Goal: Transaction & Acquisition: Purchase product/service

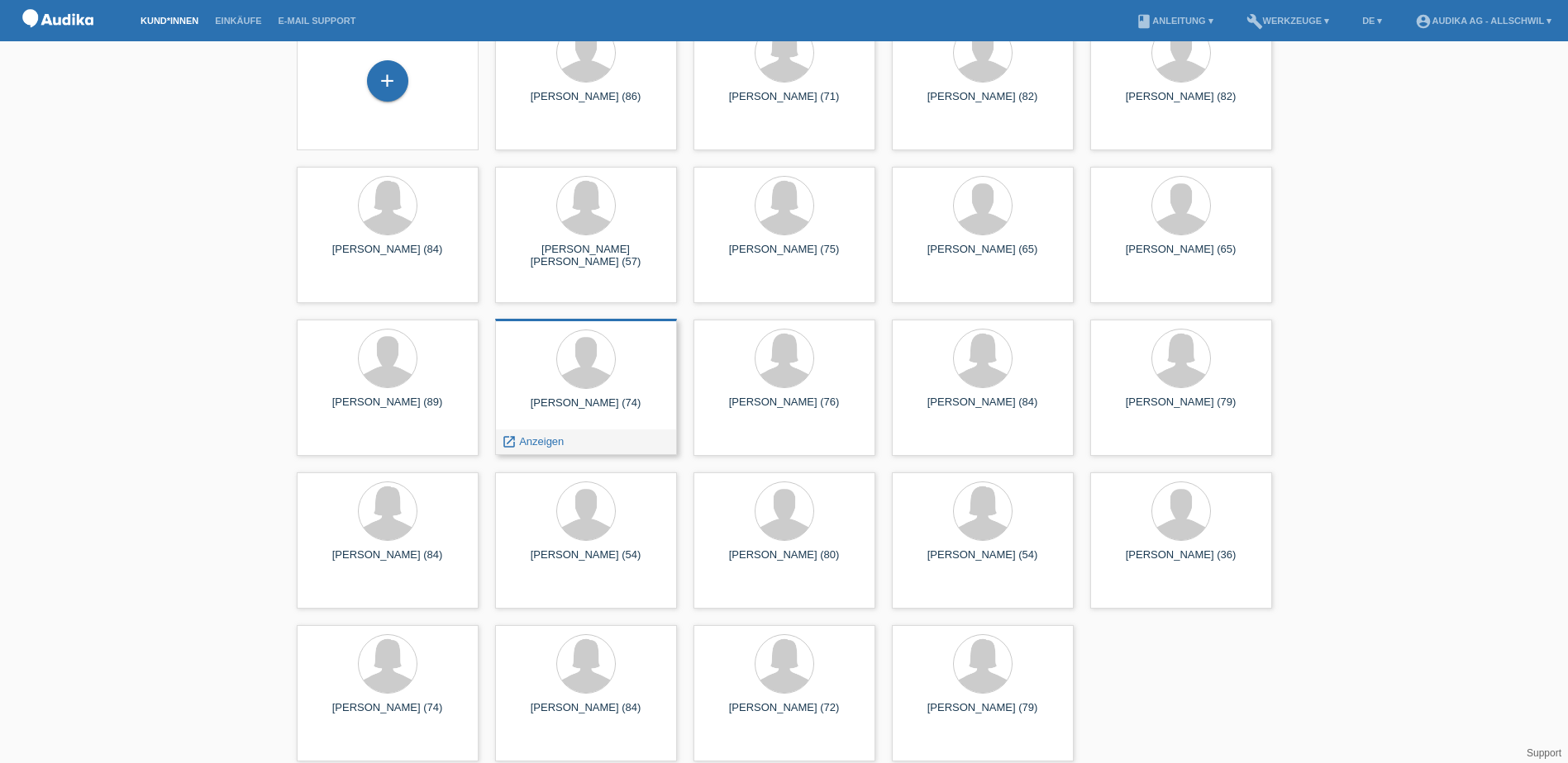
scroll to position [102, 0]
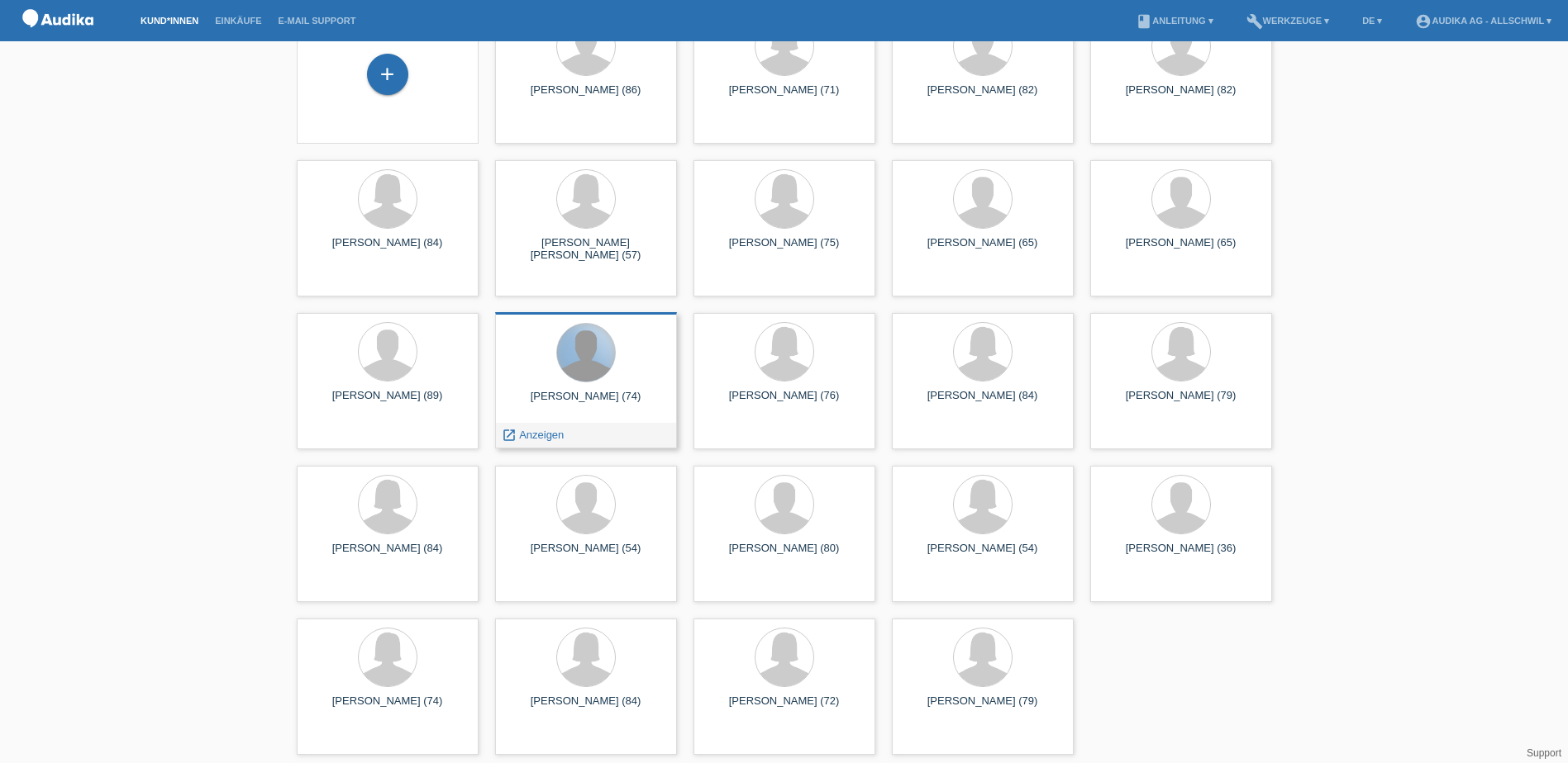
click at [613, 348] on div at bounding box center [586, 352] width 58 height 58
click at [547, 431] on span "Anzeigen" at bounding box center [540, 434] width 44 height 12
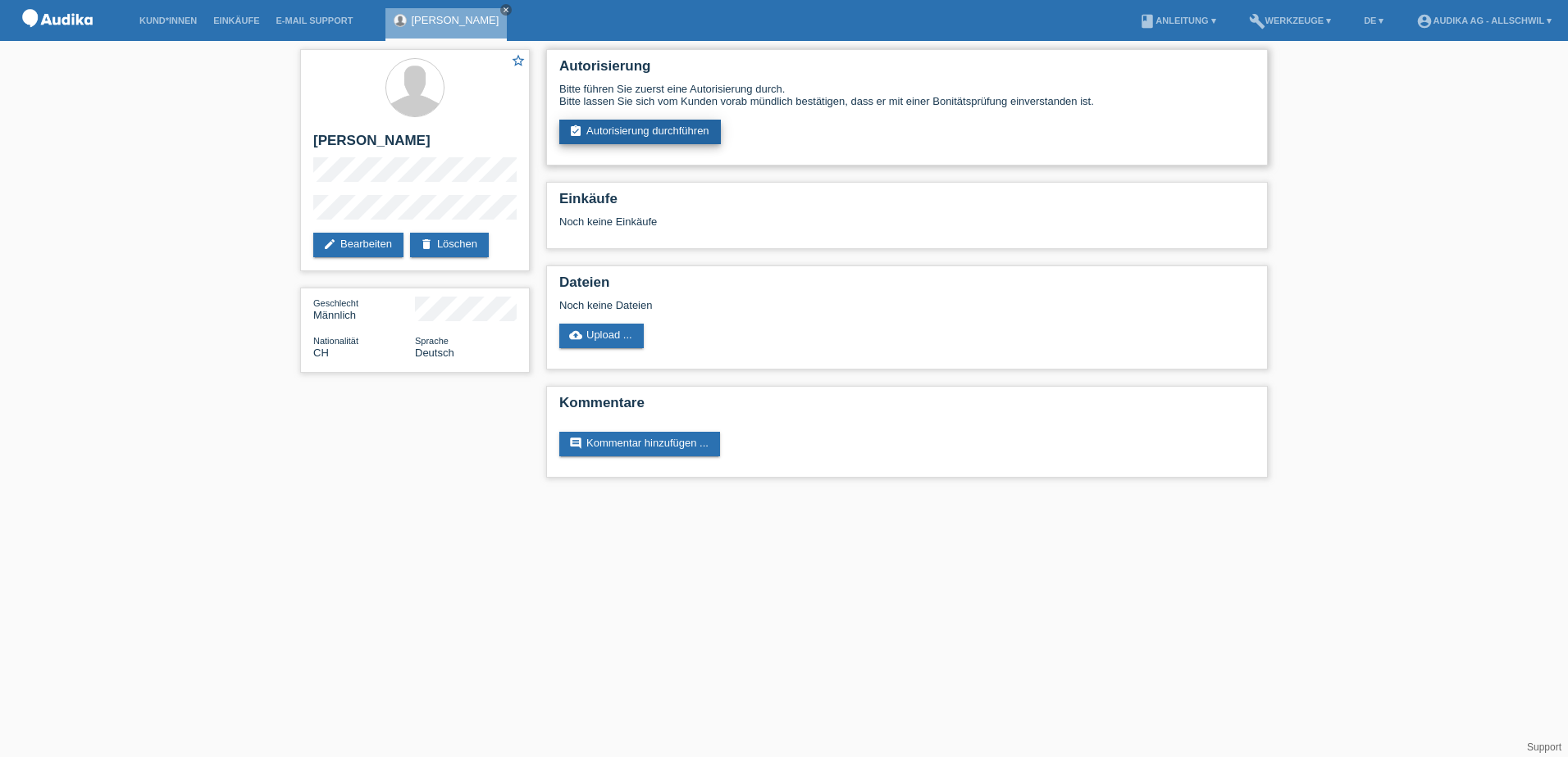
click at [628, 131] on link "assignment_turned_in Autorisierung durchführen" at bounding box center [640, 132] width 161 height 24
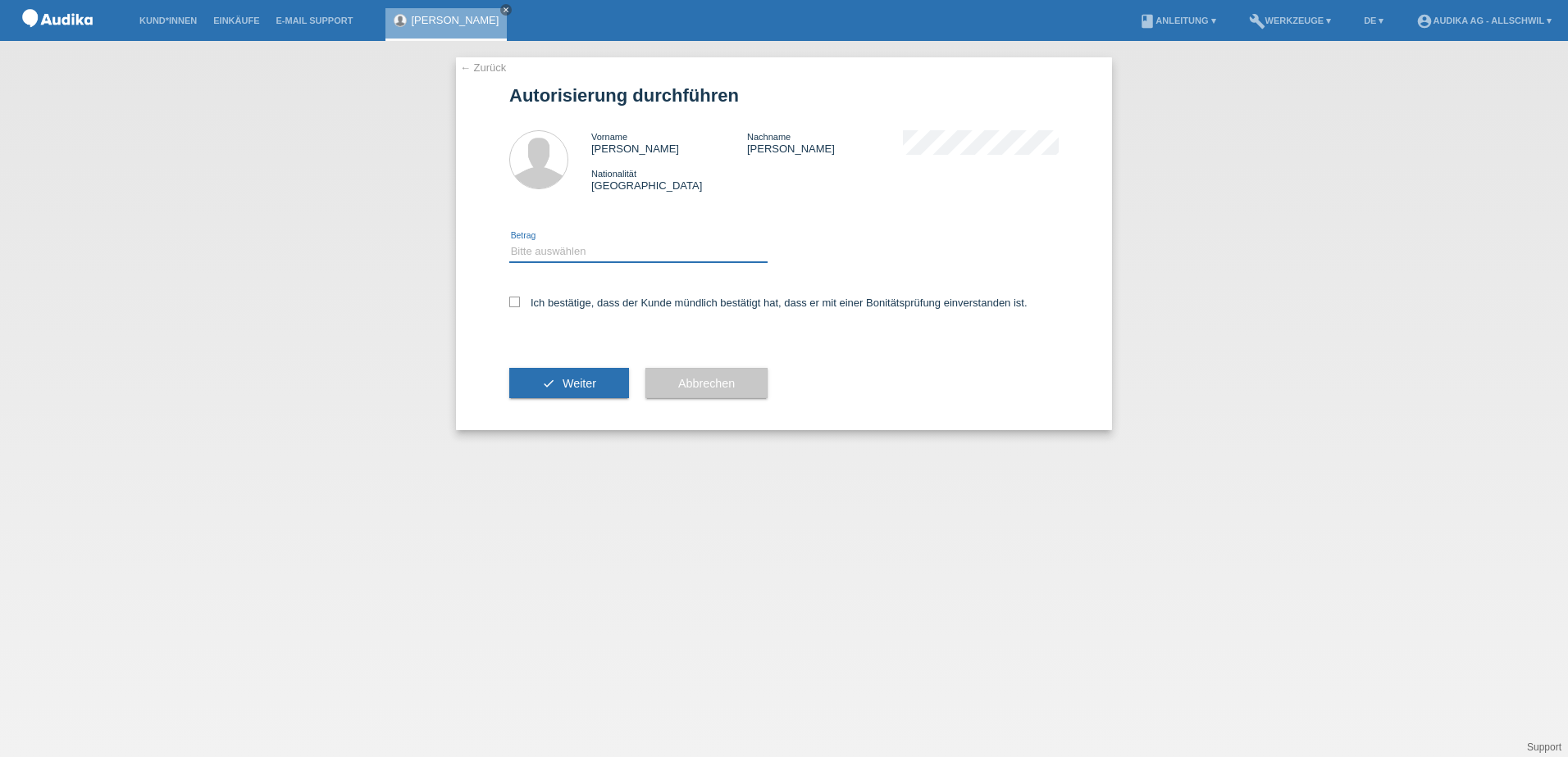
click at [606, 254] on select "Bitte auswählen CHF 1.00 - CHF 499.00 CHF 500.00 - CHF 1'999.00 CHF 2'000.00 - …" at bounding box center [638, 251] width 259 height 20
select select "3"
click at [509, 242] on select "Bitte auswählen CHF 1.00 - CHF 499.00 CHF 500.00 - CHF 1'999.00 CHF 2'000.00 - …" at bounding box center [638, 251] width 259 height 20
click at [524, 304] on label "Ich bestätige, dass der Kunde mündlich bestätigt hat, dass er mit einer Bonität…" at bounding box center [768, 303] width 518 height 12
click at [520, 304] on input "Ich bestätige, dass der Kunde mündlich bestätigt hat, dass er mit einer Bonität…" at bounding box center [514, 302] width 10 height 10
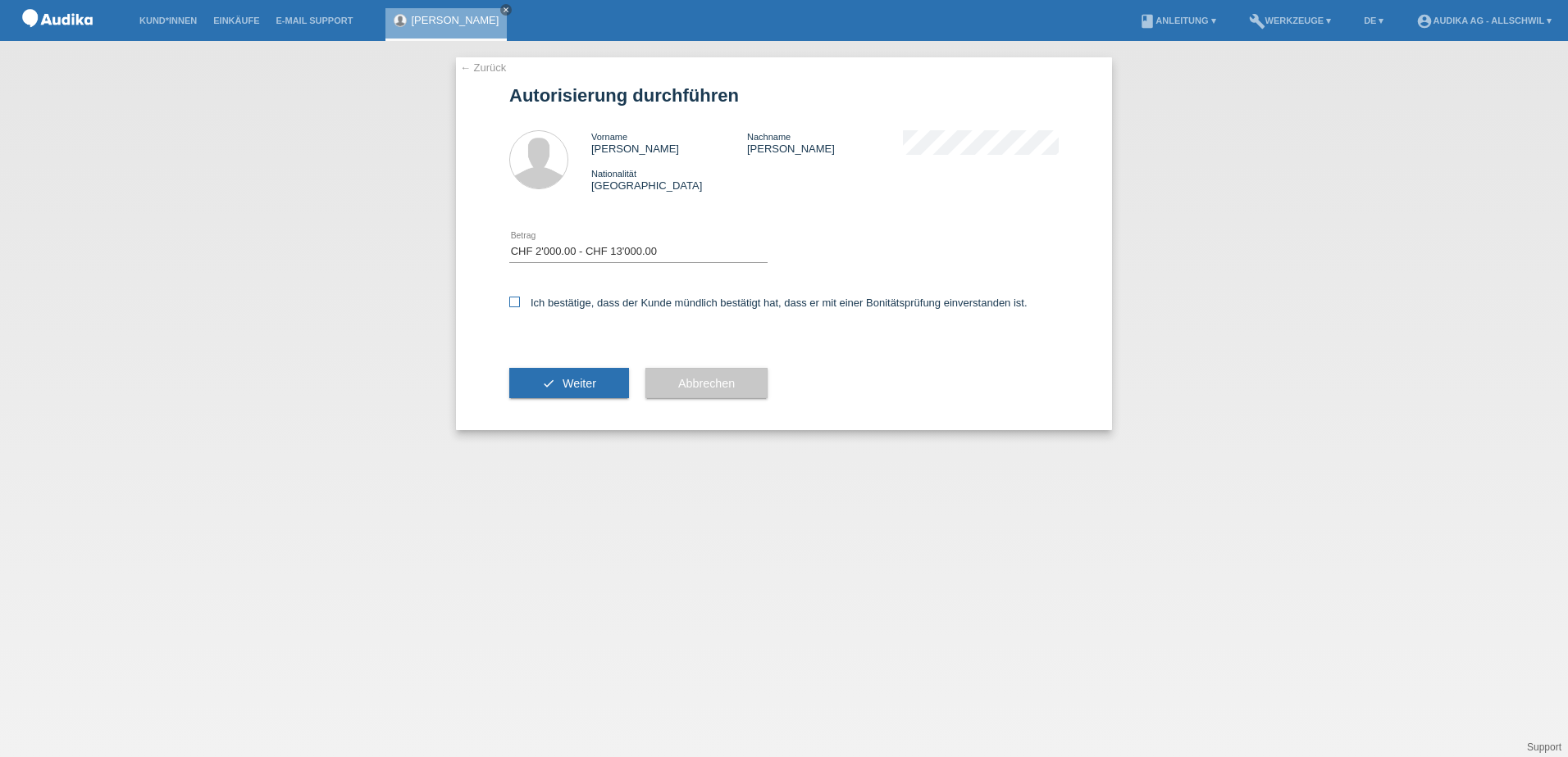
checkbox input "true"
click at [568, 385] on span "Weiter" at bounding box center [579, 383] width 34 height 13
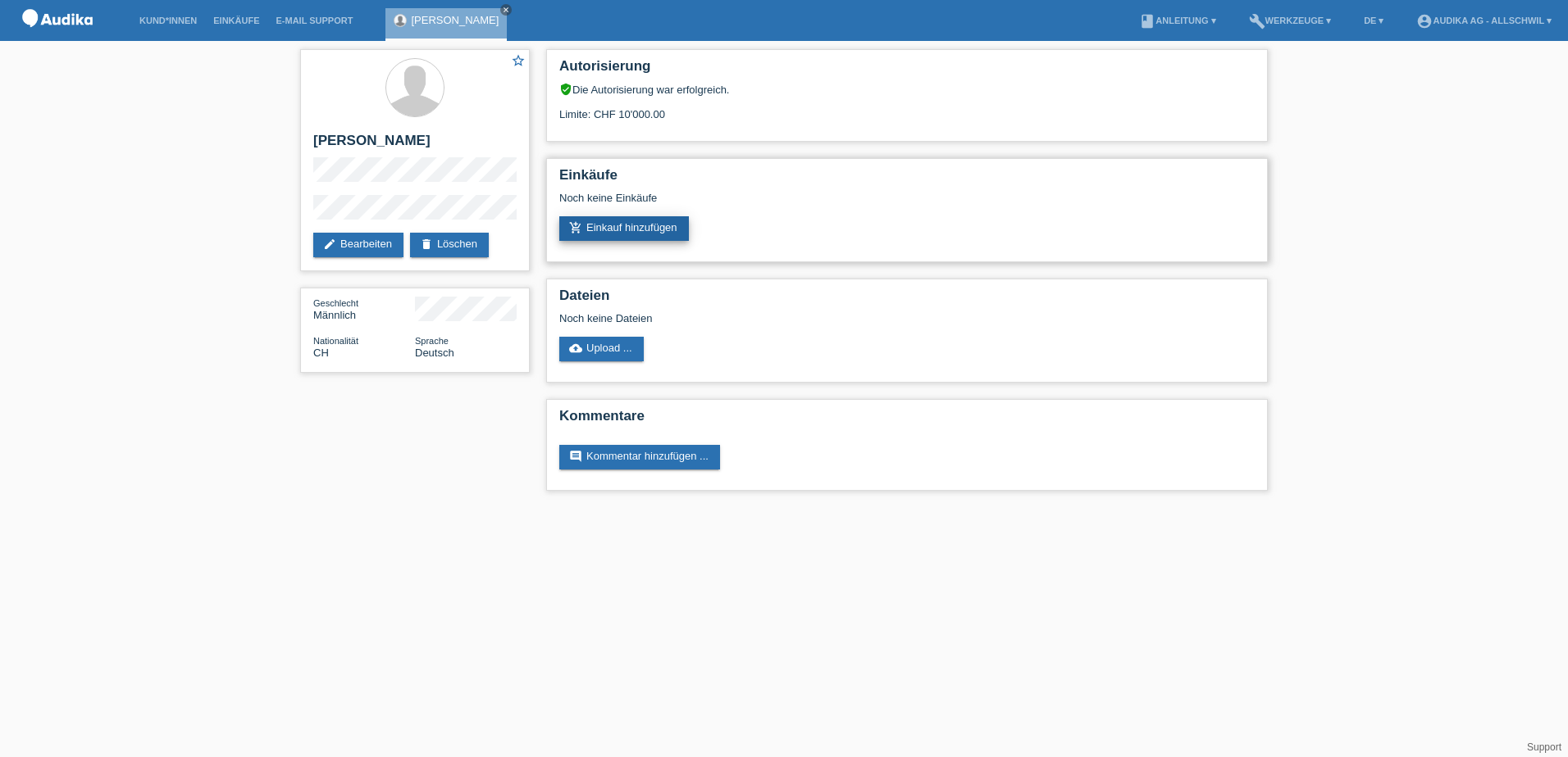
click at [679, 237] on link "add_shopping_cart Einkauf hinzufügen" at bounding box center [624, 229] width 129 height 24
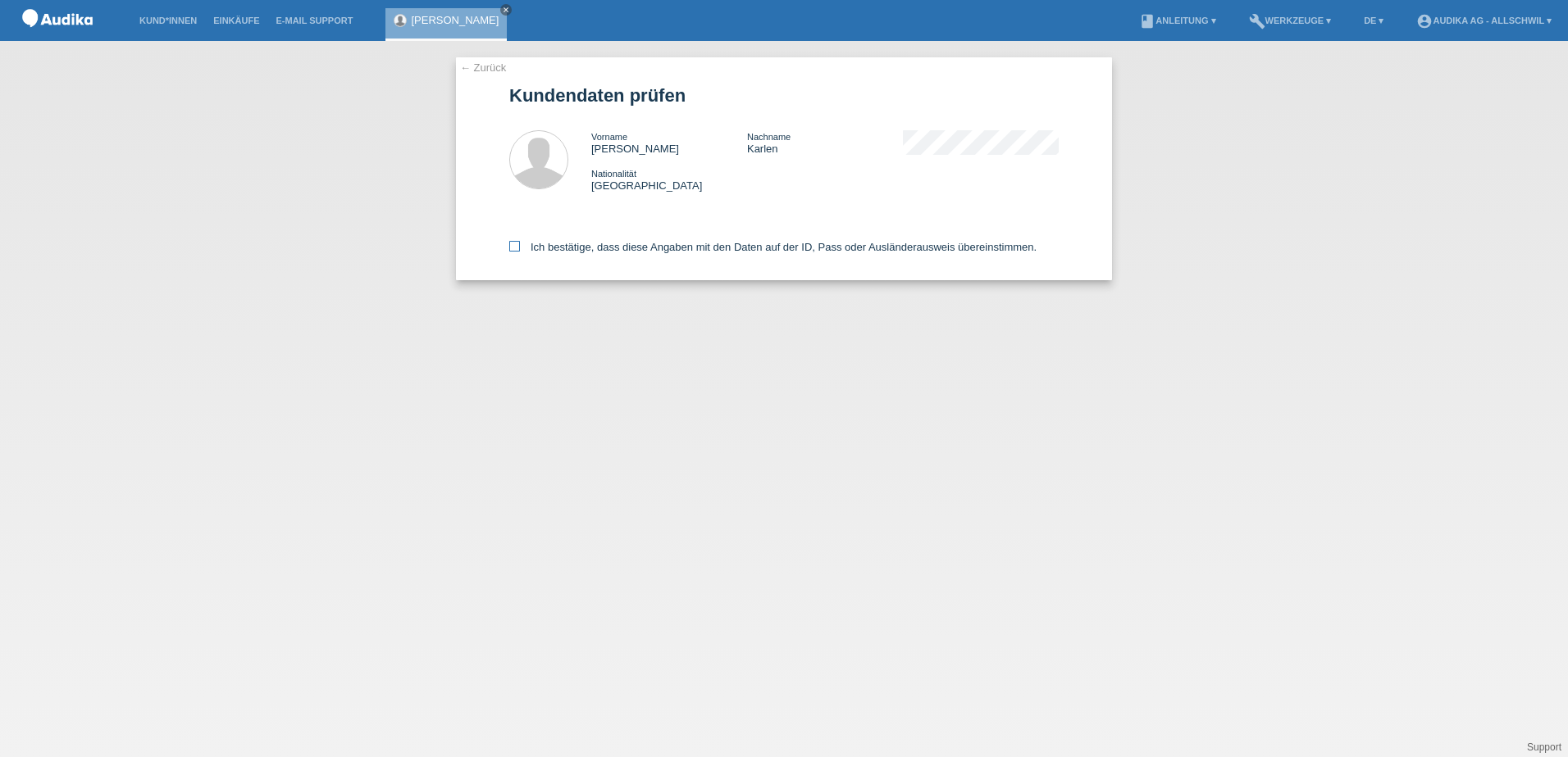
click at [574, 248] on label "Ich bestätige, dass diese Angaben mit den Daten auf der ID, Pass oder Ausländer…" at bounding box center [772, 246] width 528 height 12
click at [520, 248] on input "Ich bestätige, dass diese Angaben mit den Daten auf der ID, Pass oder Ausländer…" at bounding box center [514, 245] width 10 height 10
checkbox input "true"
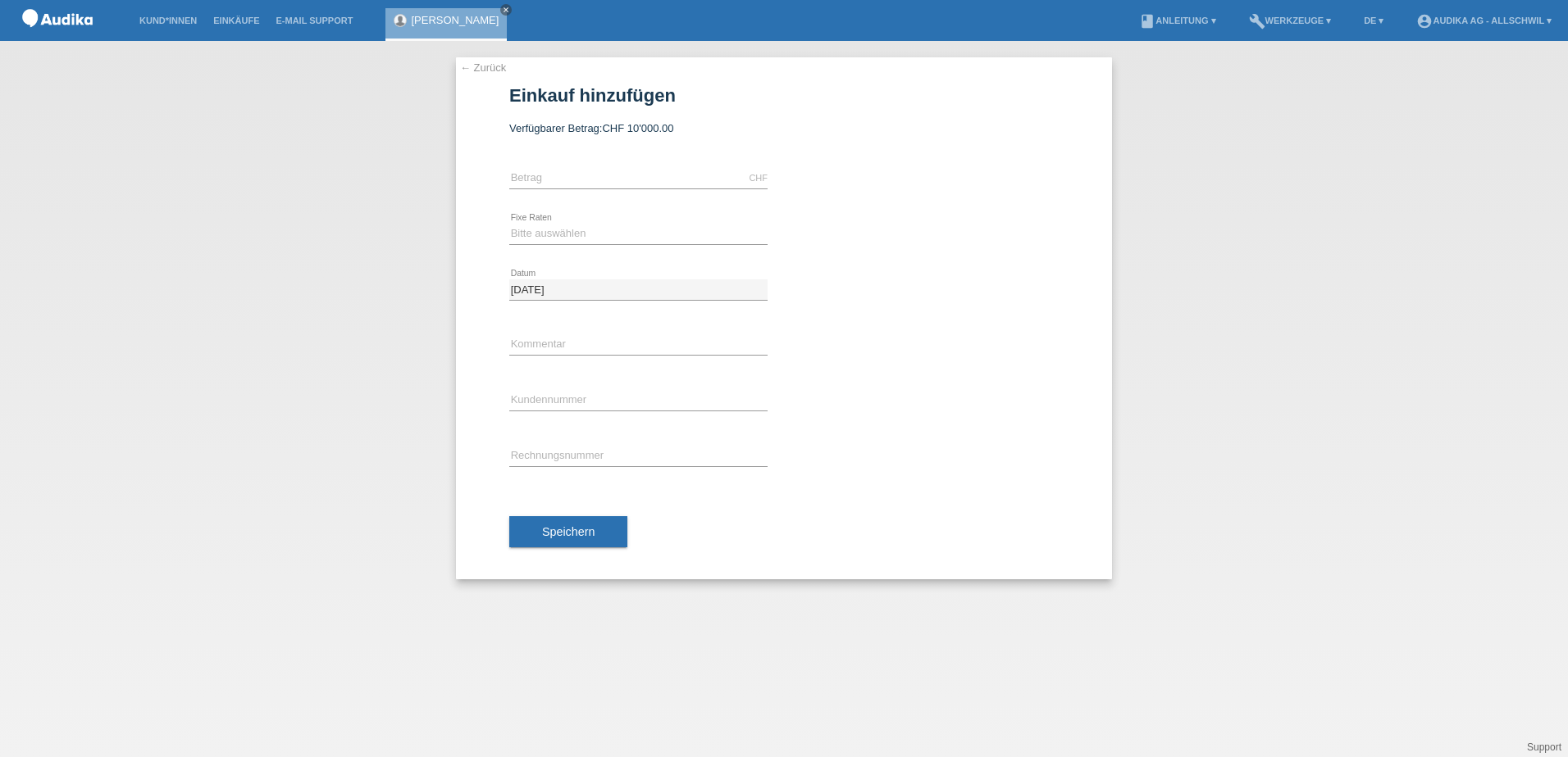
click at [154, 475] on div "← Zurück Einkauf hinzufügen Verfügbarer Betrag: CHF 10'000.00" at bounding box center [784, 399] width 1568 height 717
click at [575, 161] on div "CHF error [GEOGRAPHIC_DATA]" at bounding box center [638, 178] width 259 height 55
click at [574, 186] on input "text" at bounding box center [638, 178] width 259 height 21
click at [1018, 755] on div "← Zurück Einkauf hinzufügen Verfügbarer Betrag: CHF 10'000.00 6361.00 error Bet…" at bounding box center [784, 399] width 1568 height 717
click at [553, 173] on input "6361.00" at bounding box center [638, 178] width 259 height 21
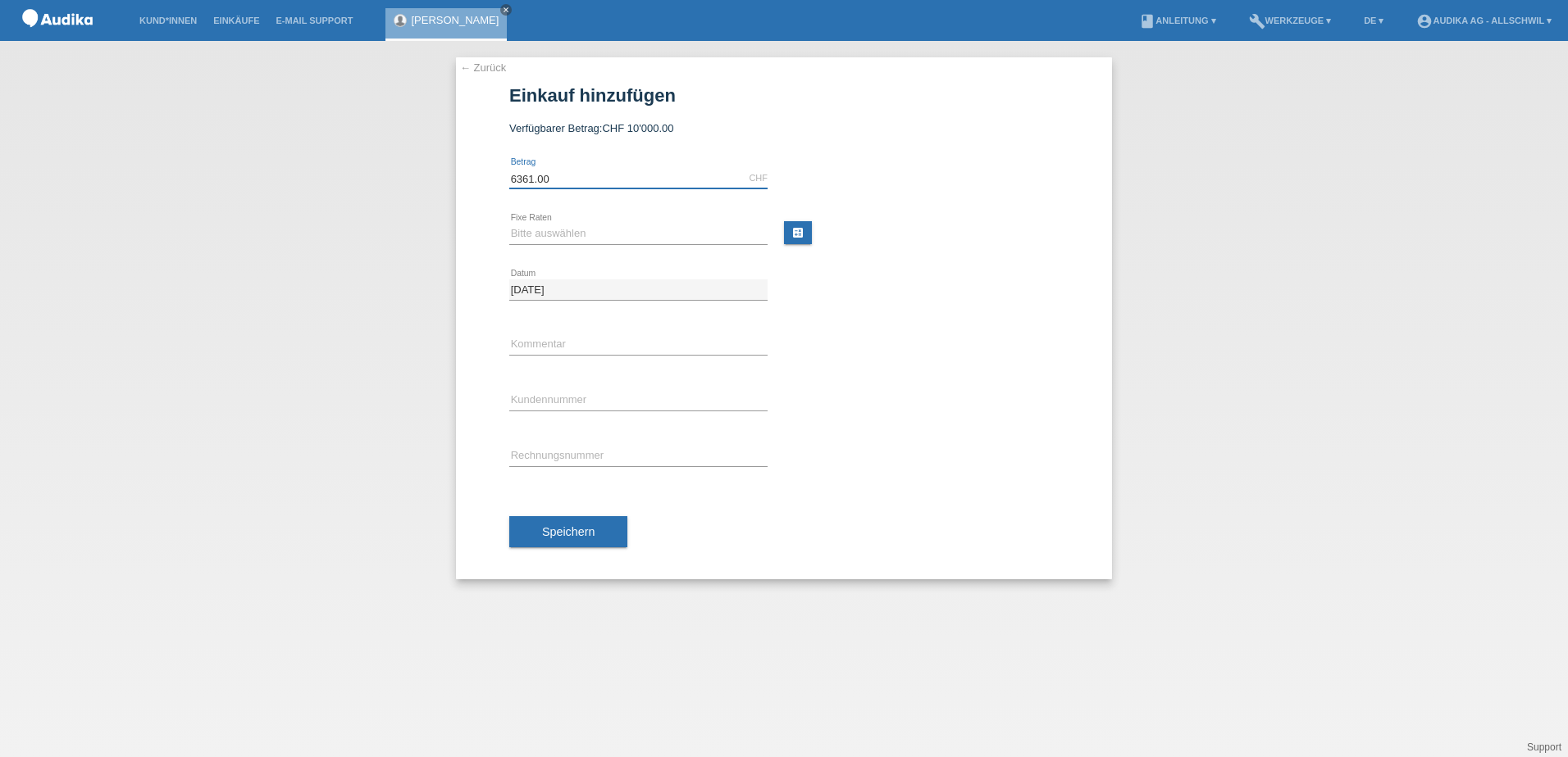
drag, startPoint x: 553, startPoint y: 173, endPoint x: 543, endPoint y: 176, distance: 10.4
click at [543, 176] on input "6361.00" at bounding box center [638, 178] width 259 height 21
click at [560, 182] on input "6361.00" at bounding box center [638, 178] width 259 height 21
type input "6361.50"
click at [1258, 532] on div "← Zurück Einkauf hinzufügen Verfügbarer Betrag: CHF 10'000.00 6361.50 error Bet…" at bounding box center [784, 399] width 1568 height 717
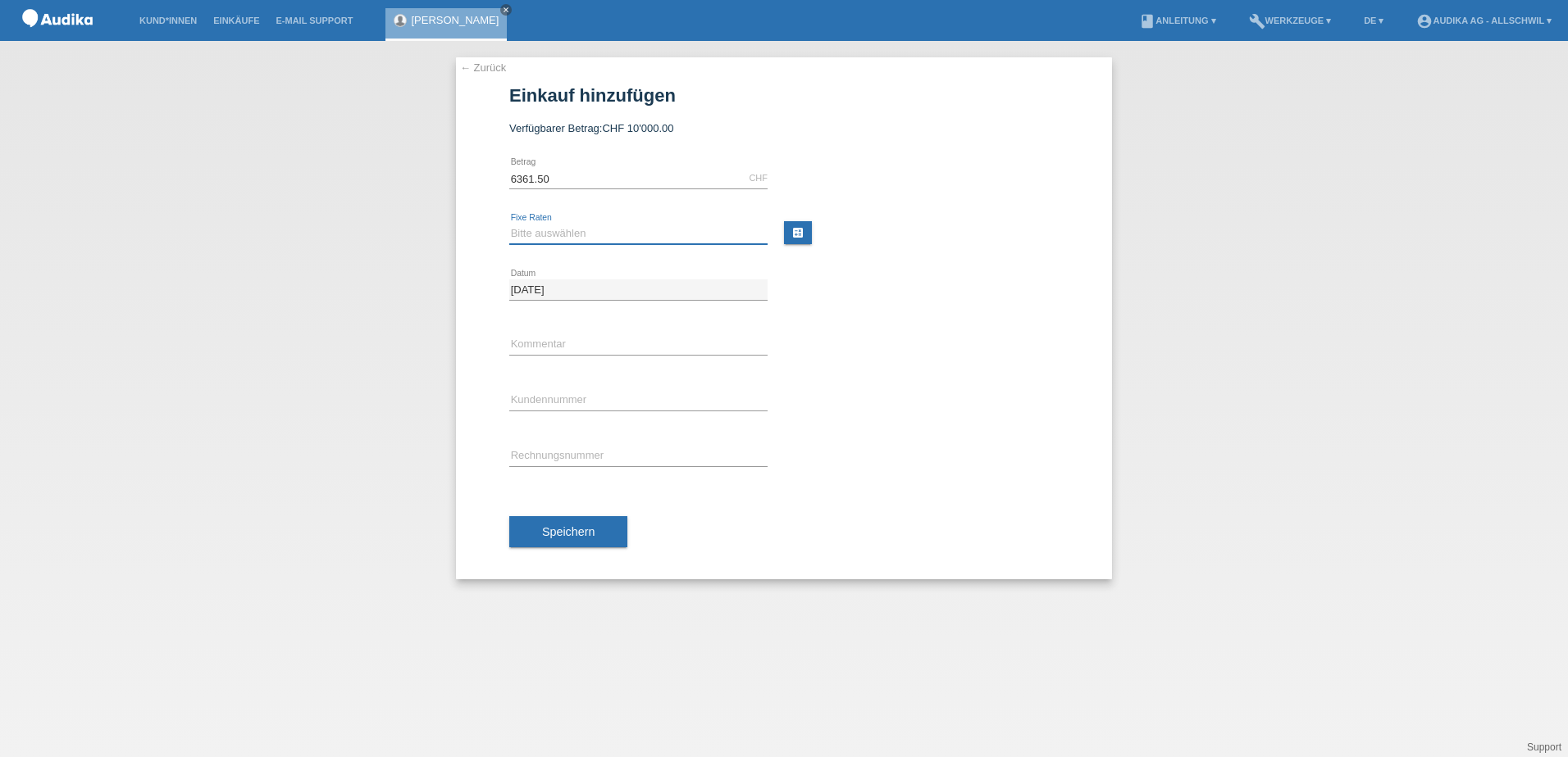
click at [629, 238] on select "Bitte auswählen 12 Raten 24 Raten" at bounding box center [638, 233] width 259 height 20
click at [509, 224] on select "Bitte auswählen 12 Raten 24 Raten" at bounding box center [638, 233] width 259 height 20
click at [744, 233] on select "Bitte auswählen 12 Raten 24 Raten" at bounding box center [638, 233] width 259 height 20
select select "178"
click at [509, 224] on select "Bitte auswählen 12 Raten 24 Raten" at bounding box center [638, 233] width 259 height 20
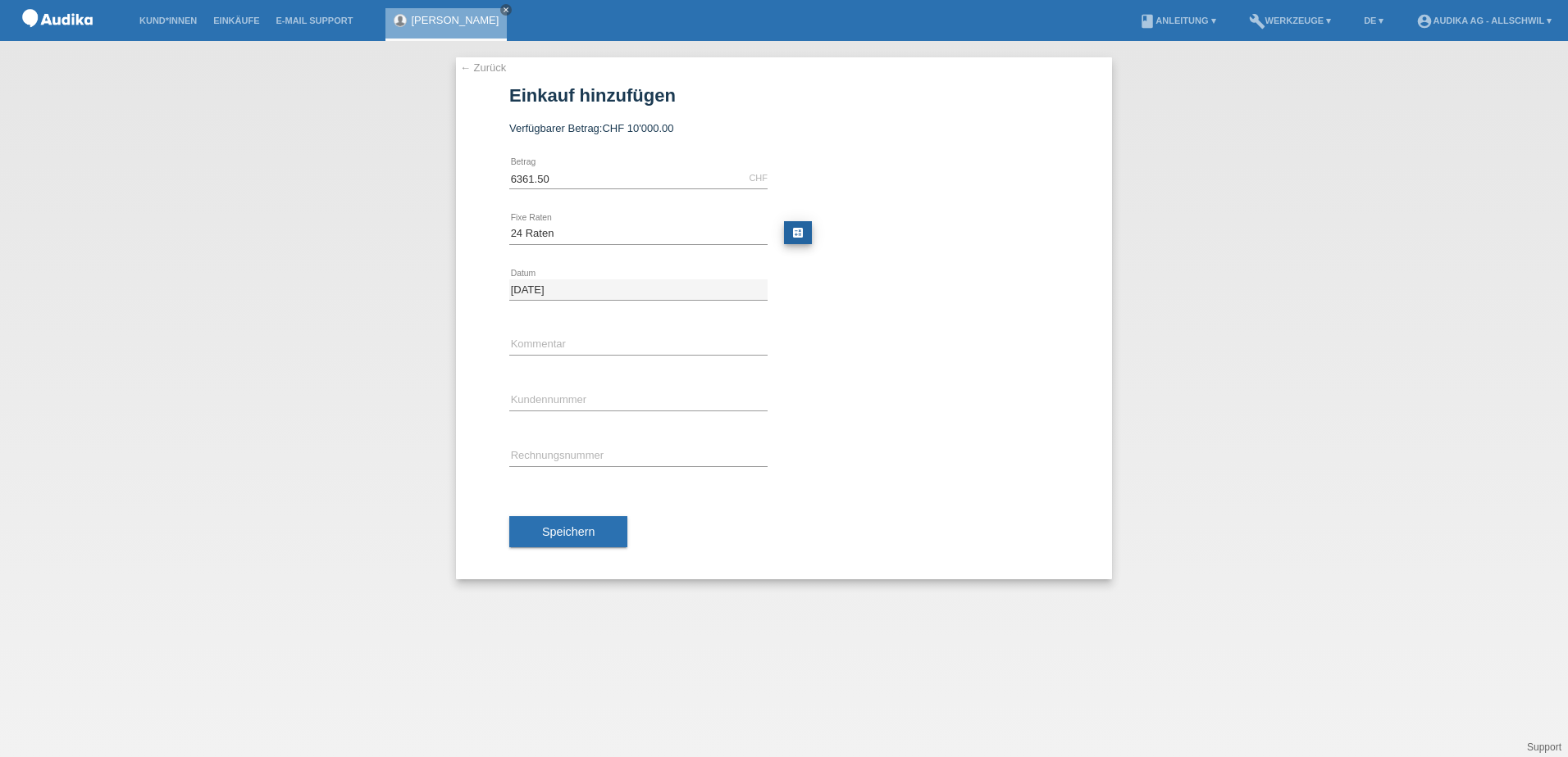
click at [811, 225] on link "calculate" at bounding box center [798, 232] width 28 height 22
type input "6361.50"
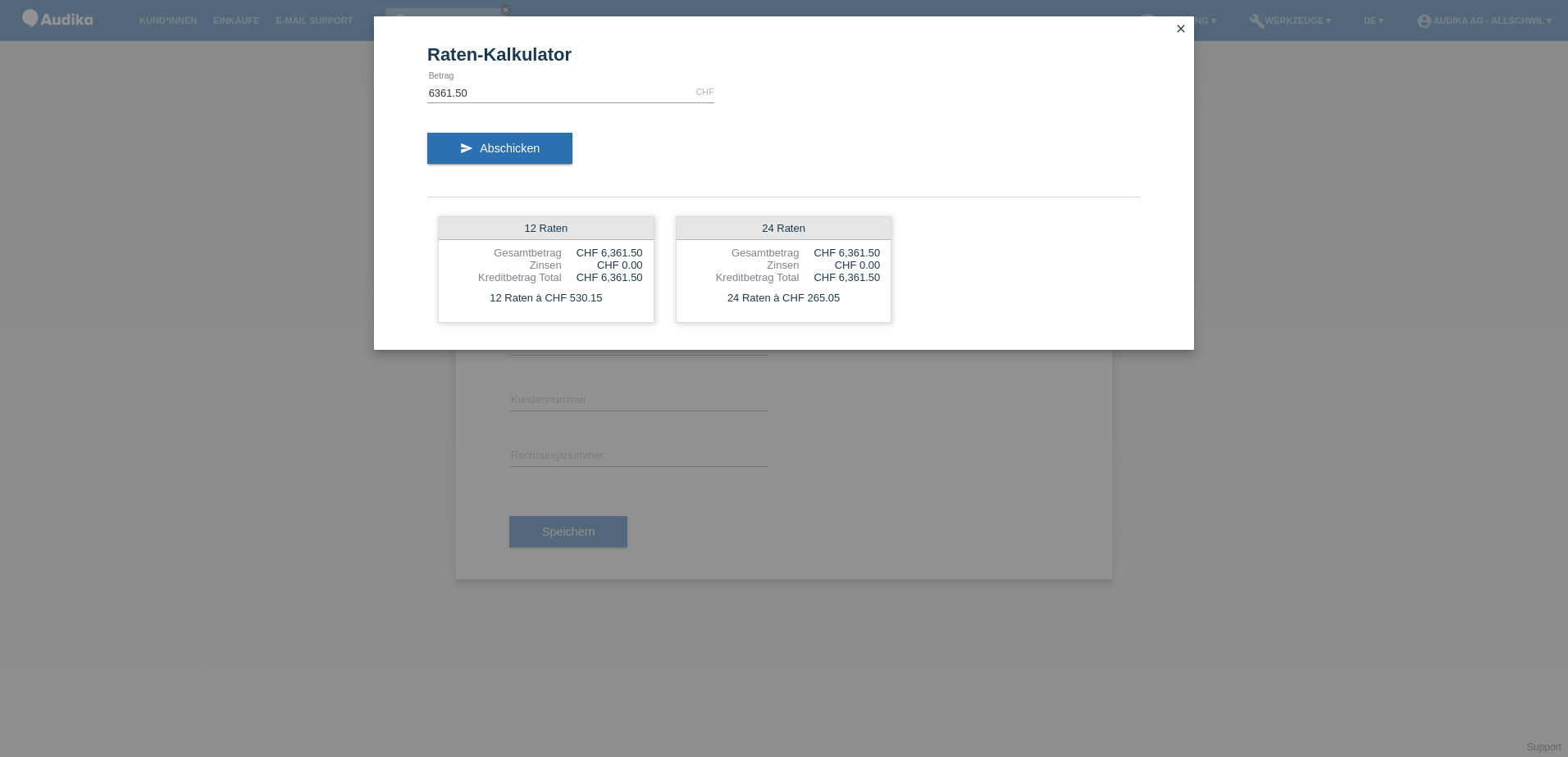
drag, startPoint x: 1174, startPoint y: 9, endPoint x: 1176, endPoint y: 22, distance: 13.2
click at [1176, 22] on div "Raten-Kalkulator 6361.50 CHF error Betrag send Abschicken 12 Raten Gesamtbetrag…" at bounding box center [784, 378] width 1568 height 757
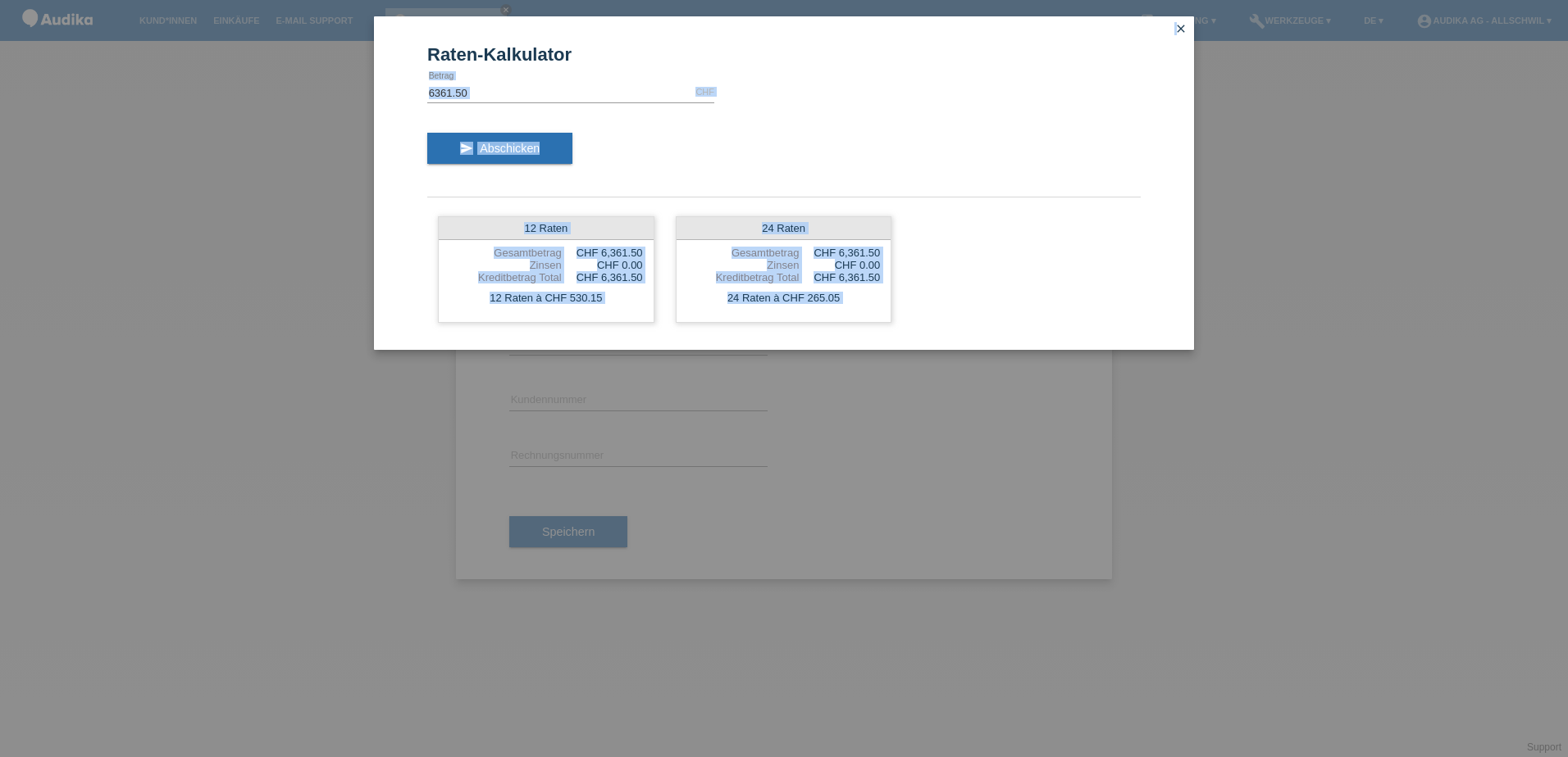
drag, startPoint x: 1176, startPoint y: 22, endPoint x: 1181, endPoint y: 38, distance: 16.8
click at [1181, 38] on link "close" at bounding box center [1181, 30] width 22 height 19
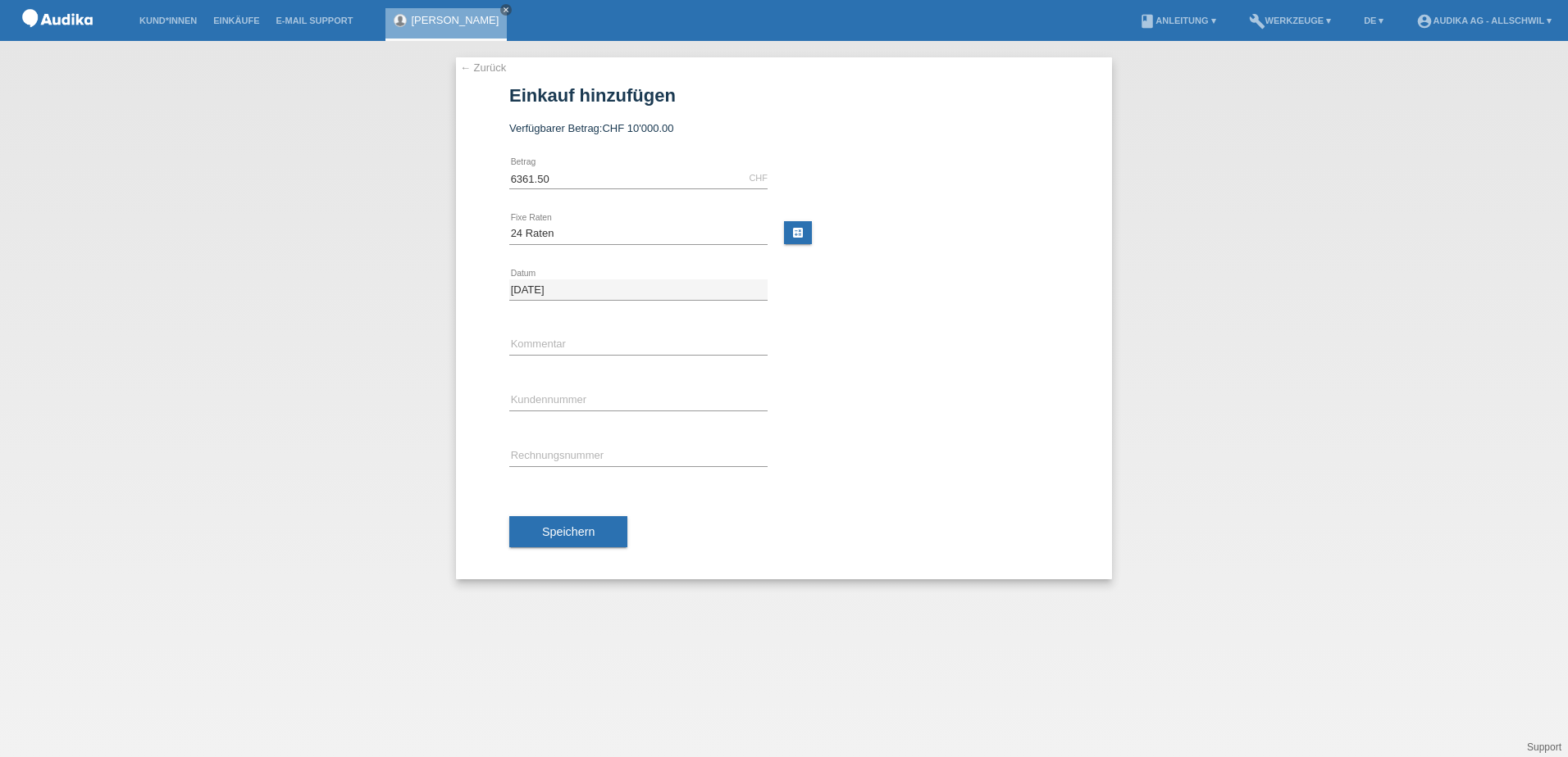
drag, startPoint x: 572, startPoint y: 375, endPoint x: 575, endPoint y: 391, distance: 16.3
click at [573, 377] on div "error Kundennummer" at bounding box center [638, 401] width 259 height 55
click at [575, 392] on input "C" at bounding box center [638, 401] width 259 height 21
paste input "1469692"
type input "C1469692"
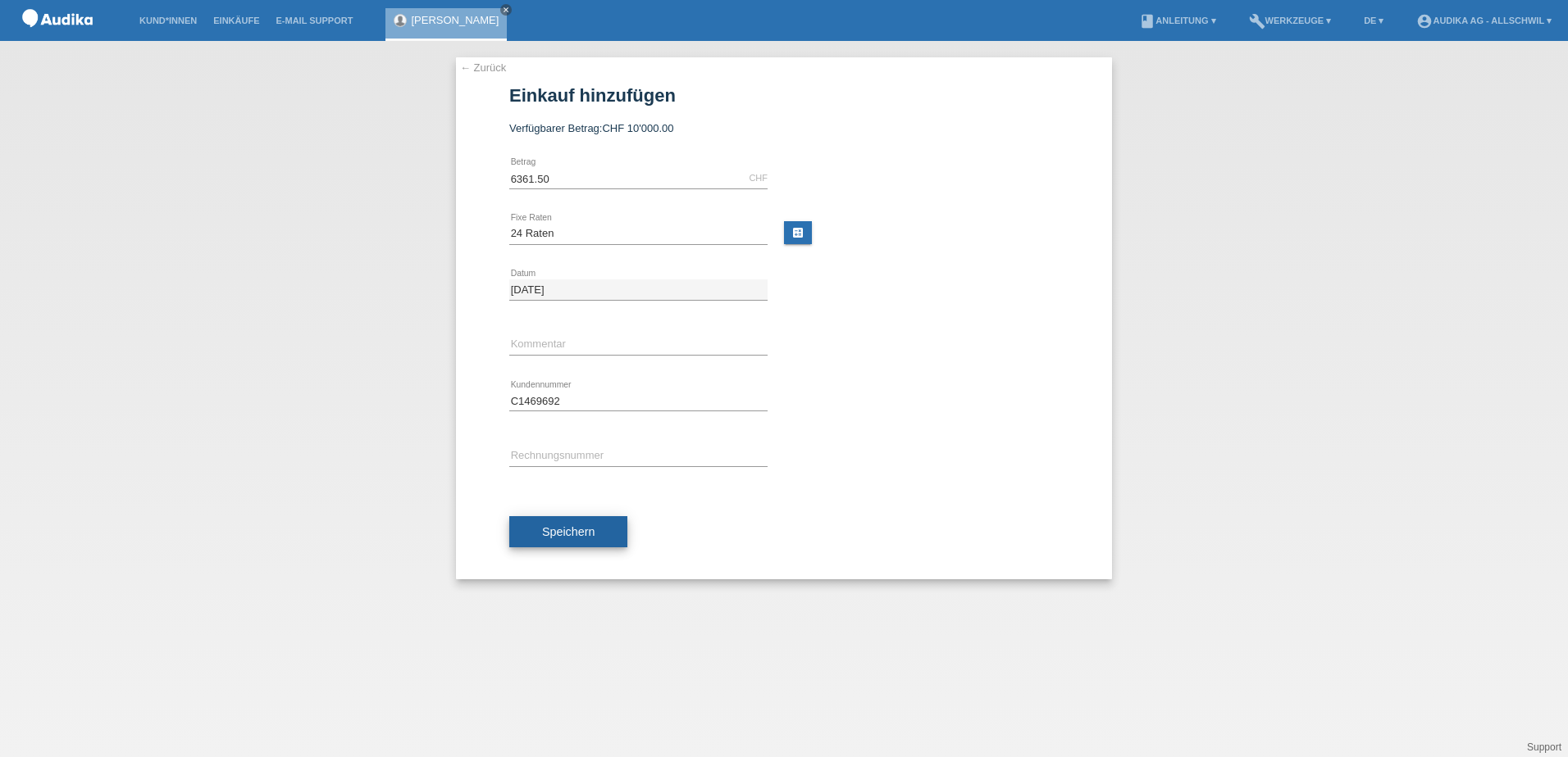
click at [585, 521] on button "Speichern" at bounding box center [568, 531] width 118 height 31
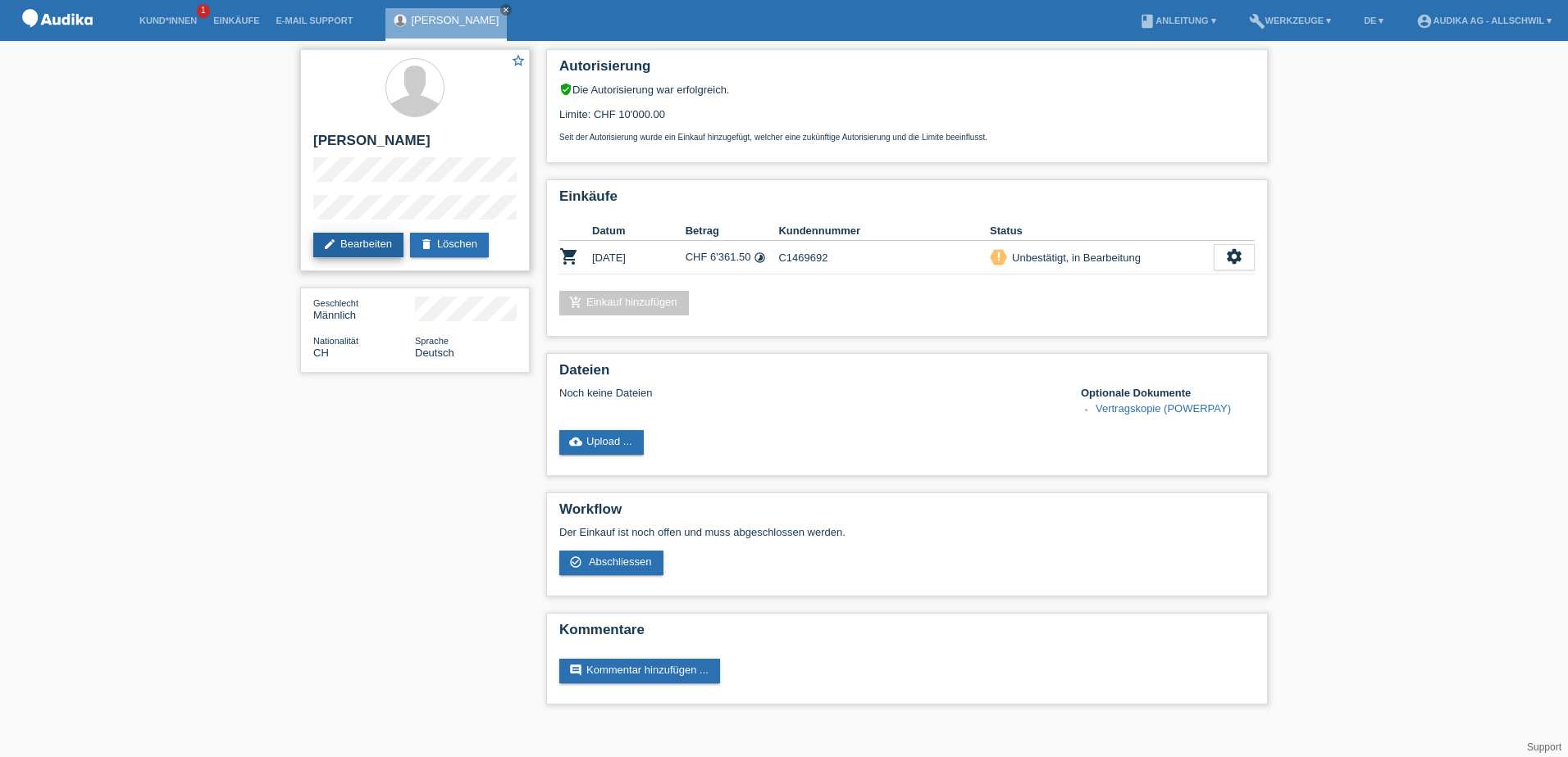
click at [353, 256] on link "edit Bearbeiten" at bounding box center [358, 245] width 90 height 24
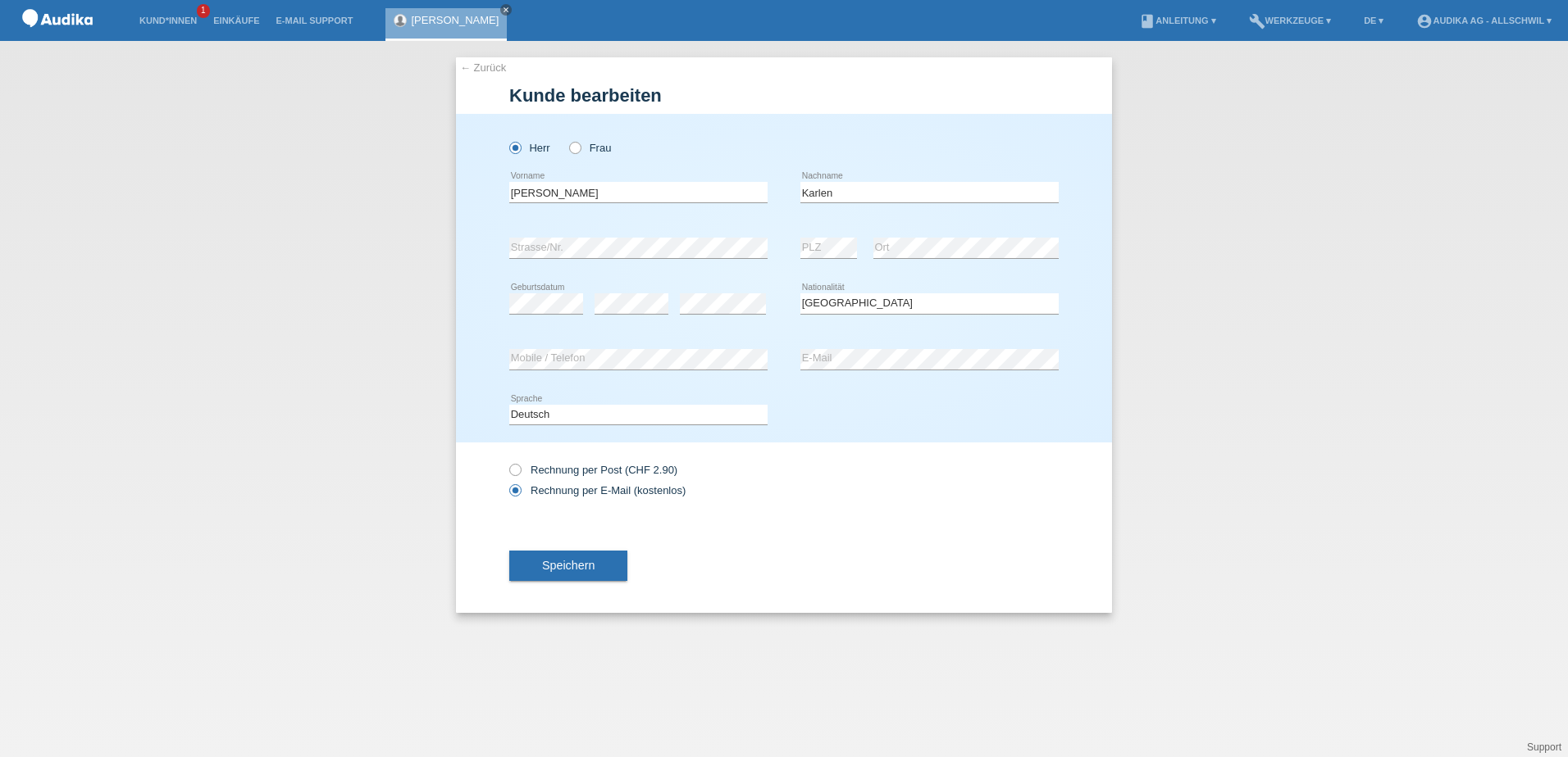
select select "CH"
click at [621, 466] on label "Rechnung per Post (CHF 2.90)" at bounding box center [592, 469] width 168 height 12
click at [520, 466] on input "Rechnung per Post (CHF 2.90)" at bounding box center [514, 474] width 10 height 21
radio input "true"
click at [587, 559] on span "Speichern" at bounding box center [568, 566] width 52 height 13
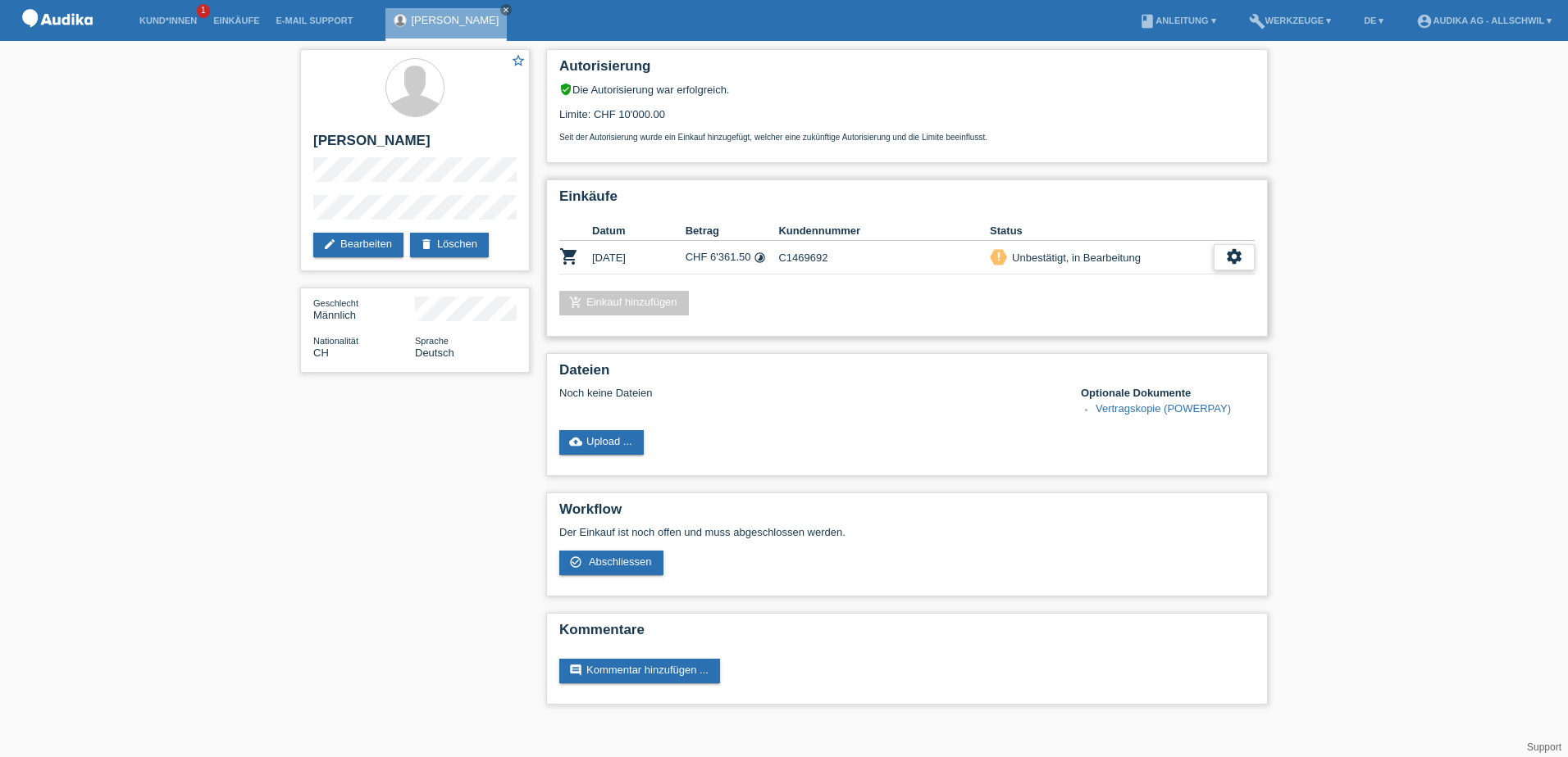
click at [1235, 257] on icon "settings" at bounding box center [1233, 256] width 18 height 18
click at [1144, 282] on div "fullscreen Anzeigen" at bounding box center [1149, 284] width 207 height 24
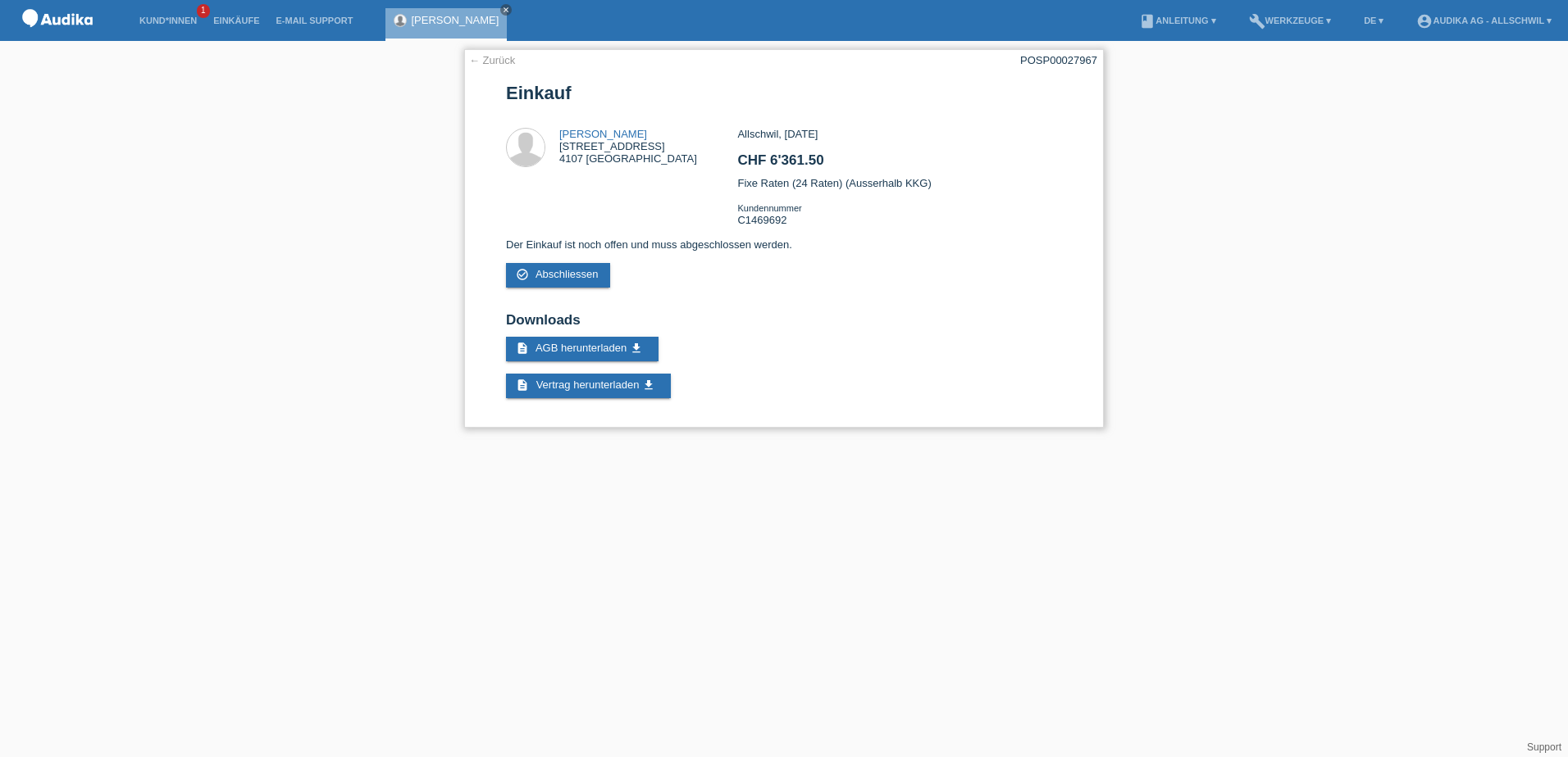
drag, startPoint x: 1017, startPoint y: 57, endPoint x: 1037, endPoint y: 65, distance: 21.5
click at [1037, 65] on div "← Zurück POSP00027967 Einkauf [PERSON_NAME][STREET_ADDRESS] CHF 6'361.50" at bounding box center [784, 238] width 639 height 378
copy div "SP00027967"
click at [609, 349] on span "AGB herunterladen" at bounding box center [580, 348] width 91 height 12
click at [641, 373] on div "← Zurück POSP00027967 Einkauf [PERSON_NAME][STREET_ADDRESS] CHF 6'361.50" at bounding box center [784, 238] width 639 height 378
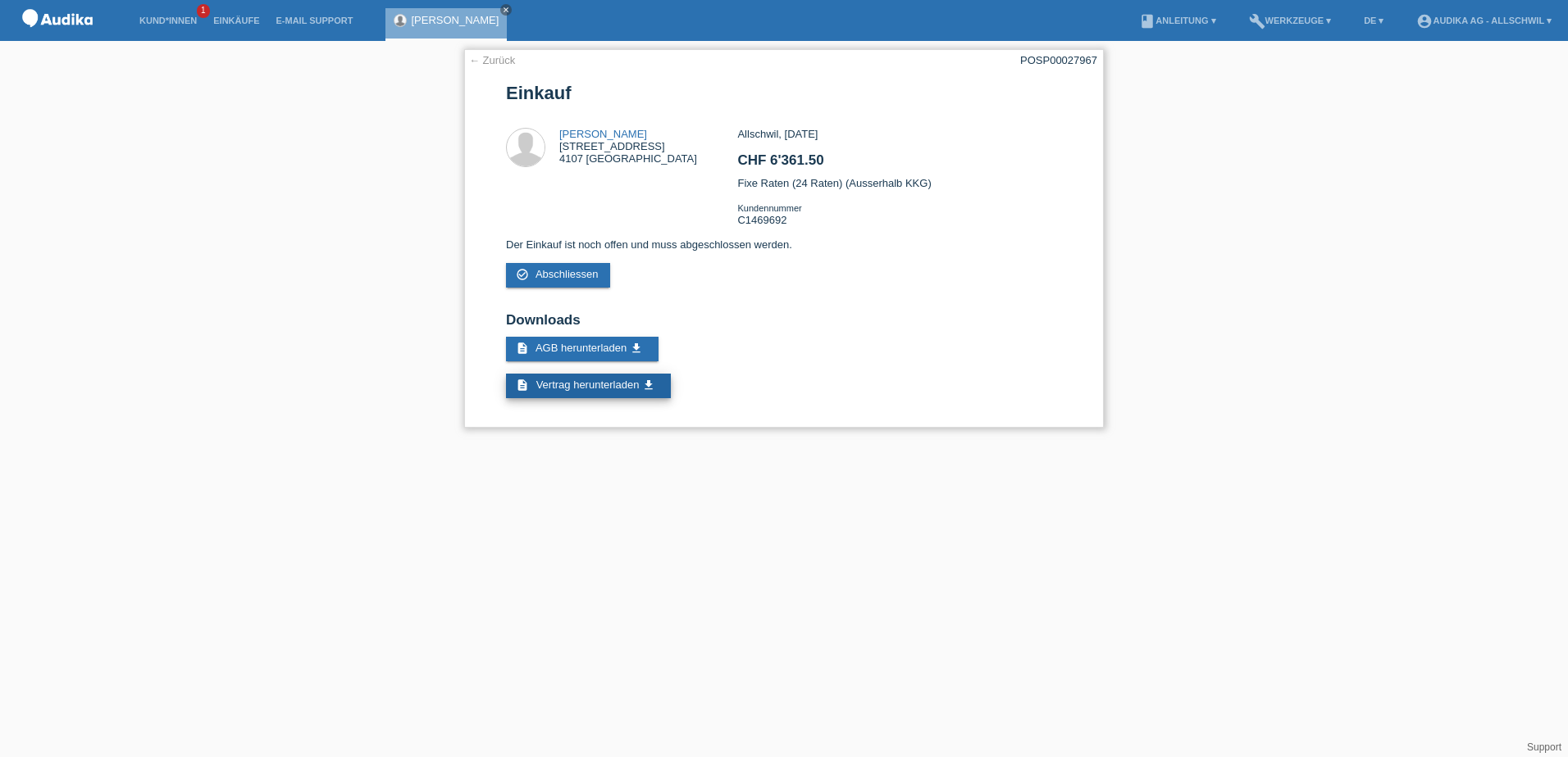
click at [642, 380] on link "description Vertrag herunterladen get_app" at bounding box center [589, 386] width 165 height 24
drag, startPoint x: 1037, startPoint y: 61, endPoint x: 1119, endPoint y: 62, distance: 82.0
click at [1119, 62] on div "← Zurück POSP00027967 Einkauf [PERSON_NAME][STREET_ADDRESS] CHF 6'361.50" at bounding box center [784, 243] width 1568 height 403
copy div "SP00027967"
click at [323, 382] on div "← Zurück POSP00027967 Einkauf [PERSON_NAME][STREET_ADDRESS] CHF 6'361.50" at bounding box center [784, 243] width 1568 height 403
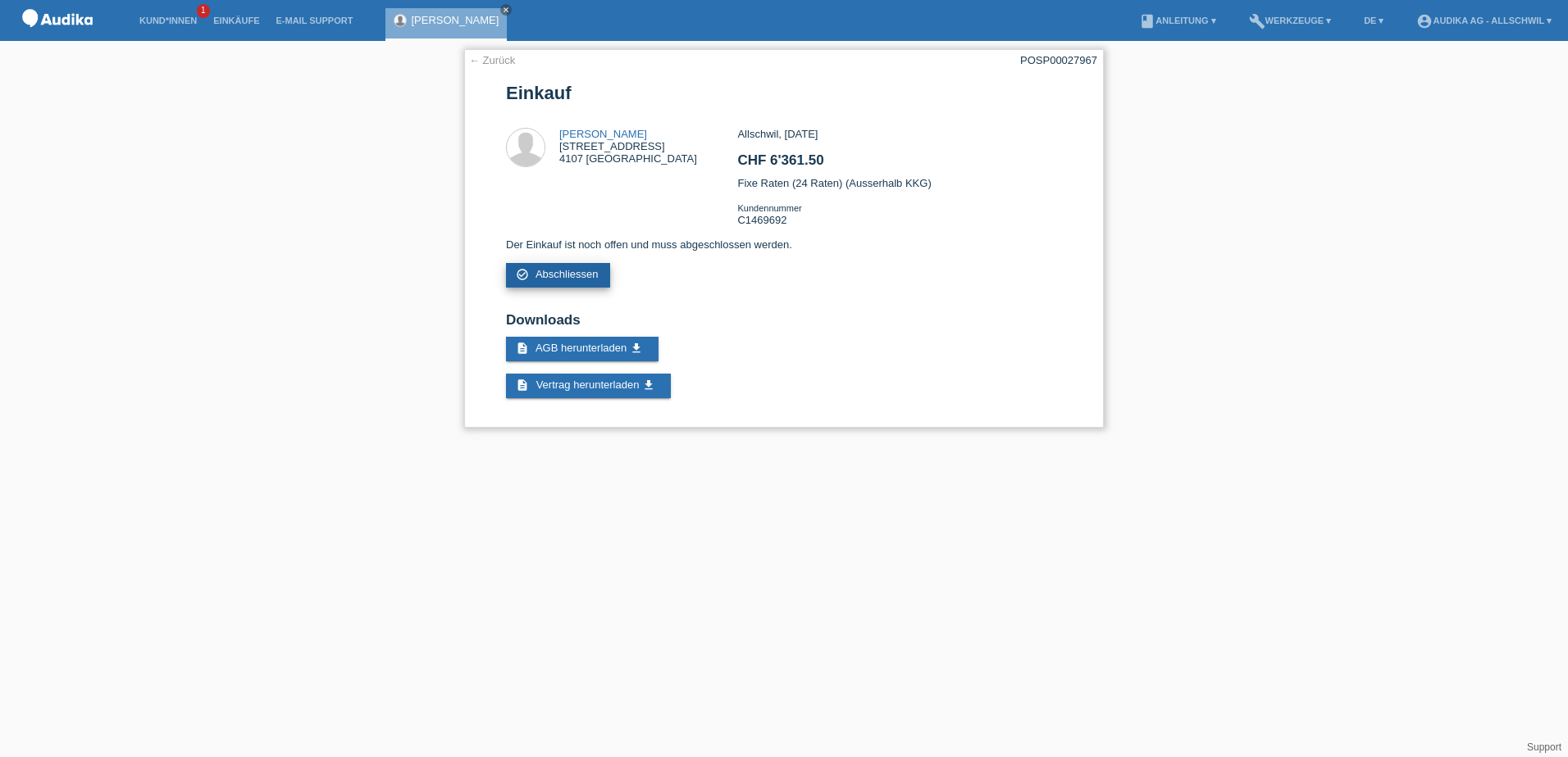
click at [584, 272] on span "Abschliessen" at bounding box center [566, 274] width 63 height 12
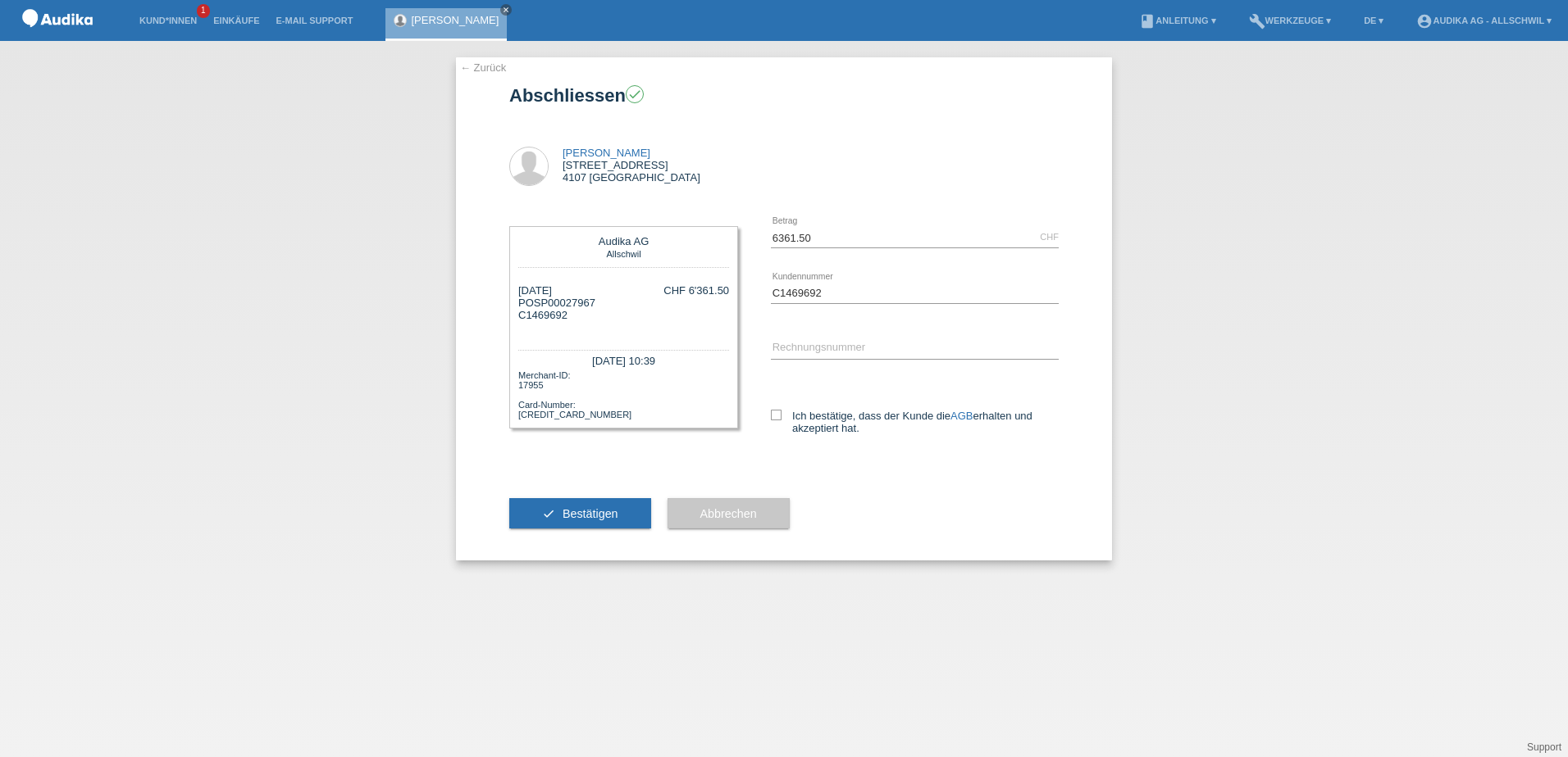
click at [807, 336] on div "error Rechnungsnummer" at bounding box center [914, 349] width 288 height 55
click at [807, 339] on input "SOI" at bounding box center [914, 349] width 288 height 21
paste input "000355541"
type input "SOI000355541"
click at [784, 413] on label "Ich bestätige, dass der Kunde die AGB erhalten und akzeptiert hat." at bounding box center [914, 422] width 288 height 24
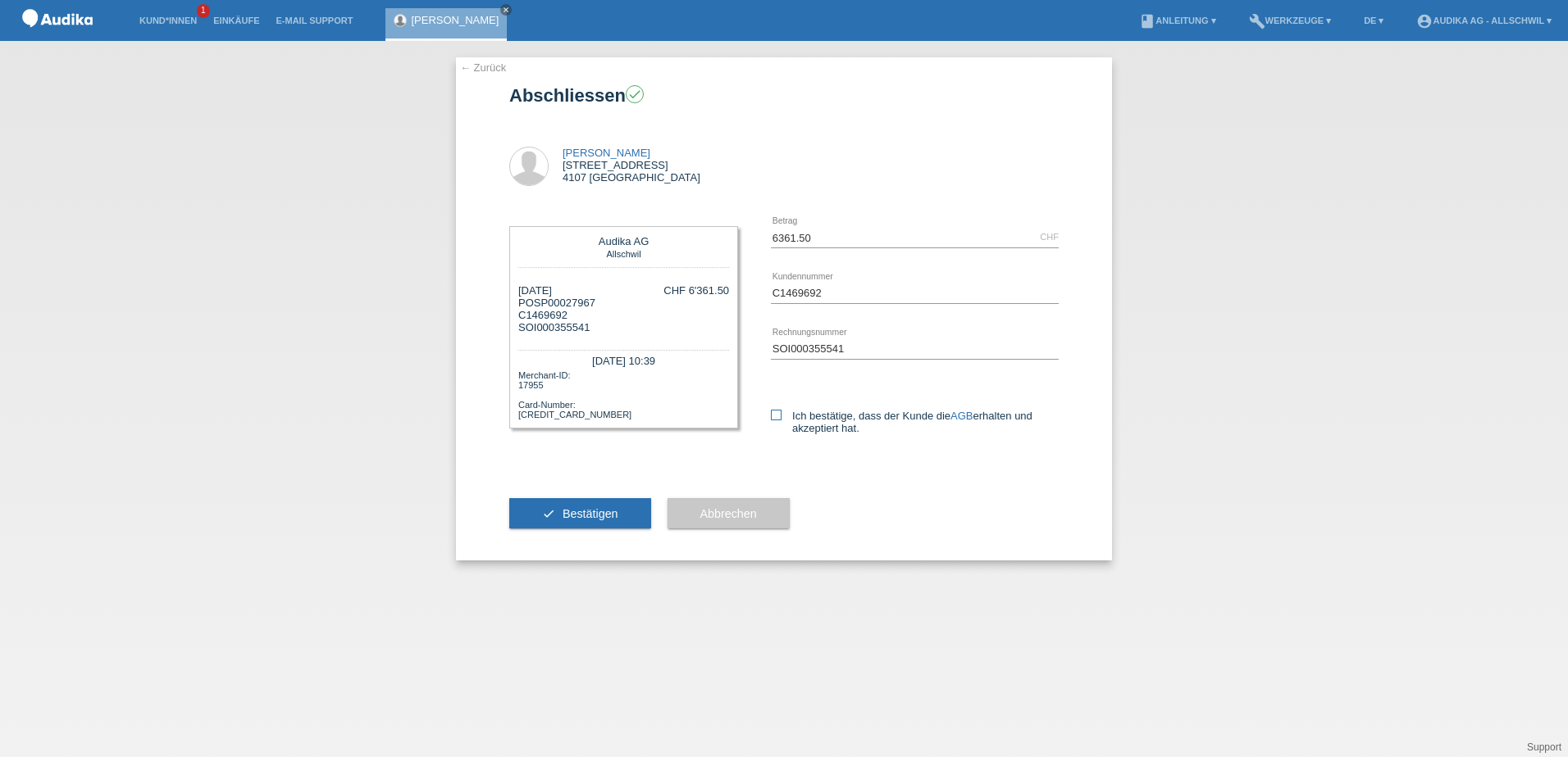
click at [782, 413] on input "Ich bestätige, dass der Kunde die AGB erhalten und akzeptiert hat." at bounding box center [775, 414] width 10 height 10
checkbox input "true"
click at [591, 522] on button "check Bestätigen" at bounding box center [579, 513] width 142 height 31
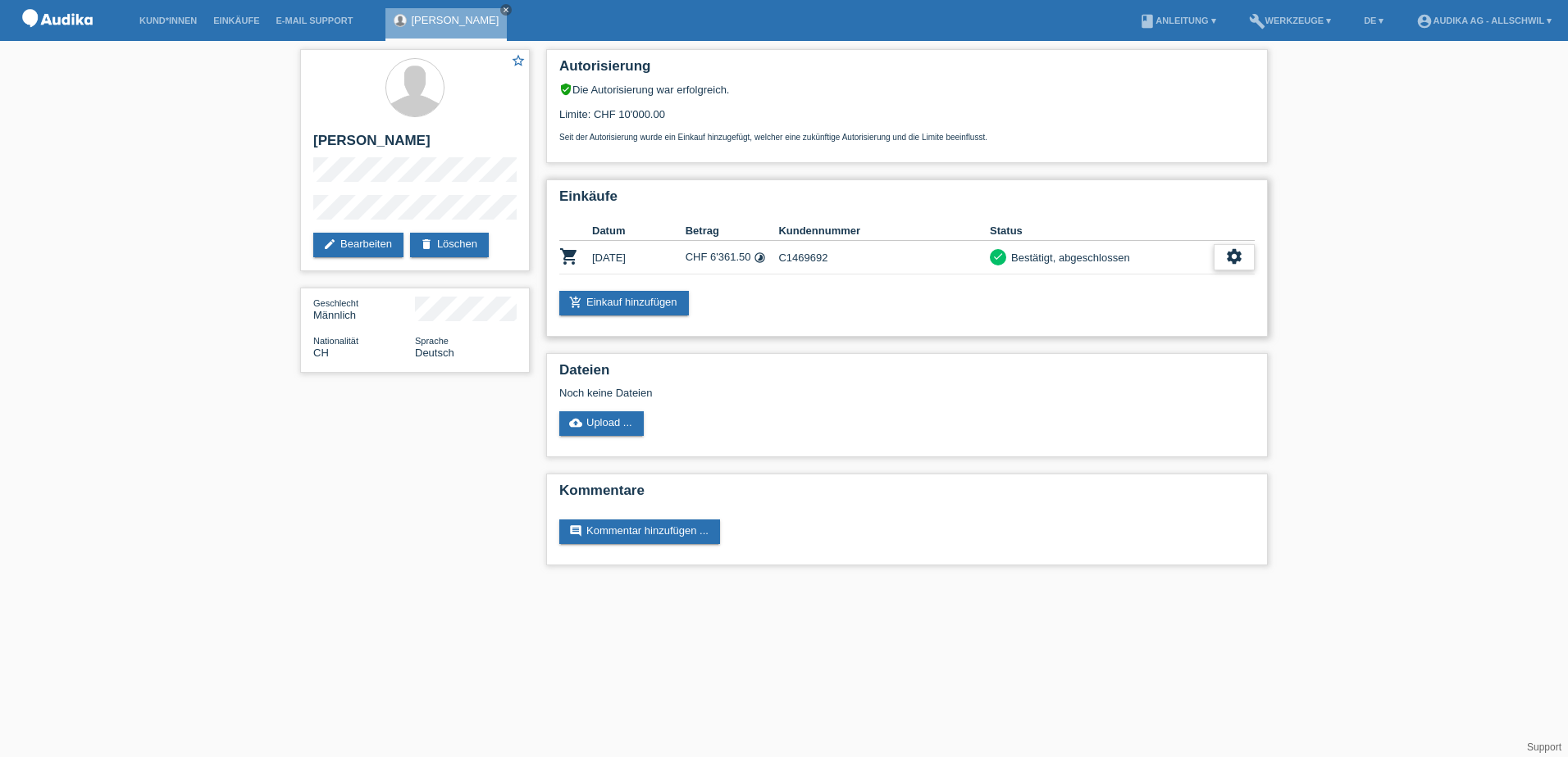
click at [1226, 256] on div "settings" at bounding box center [1234, 258] width 41 height 26
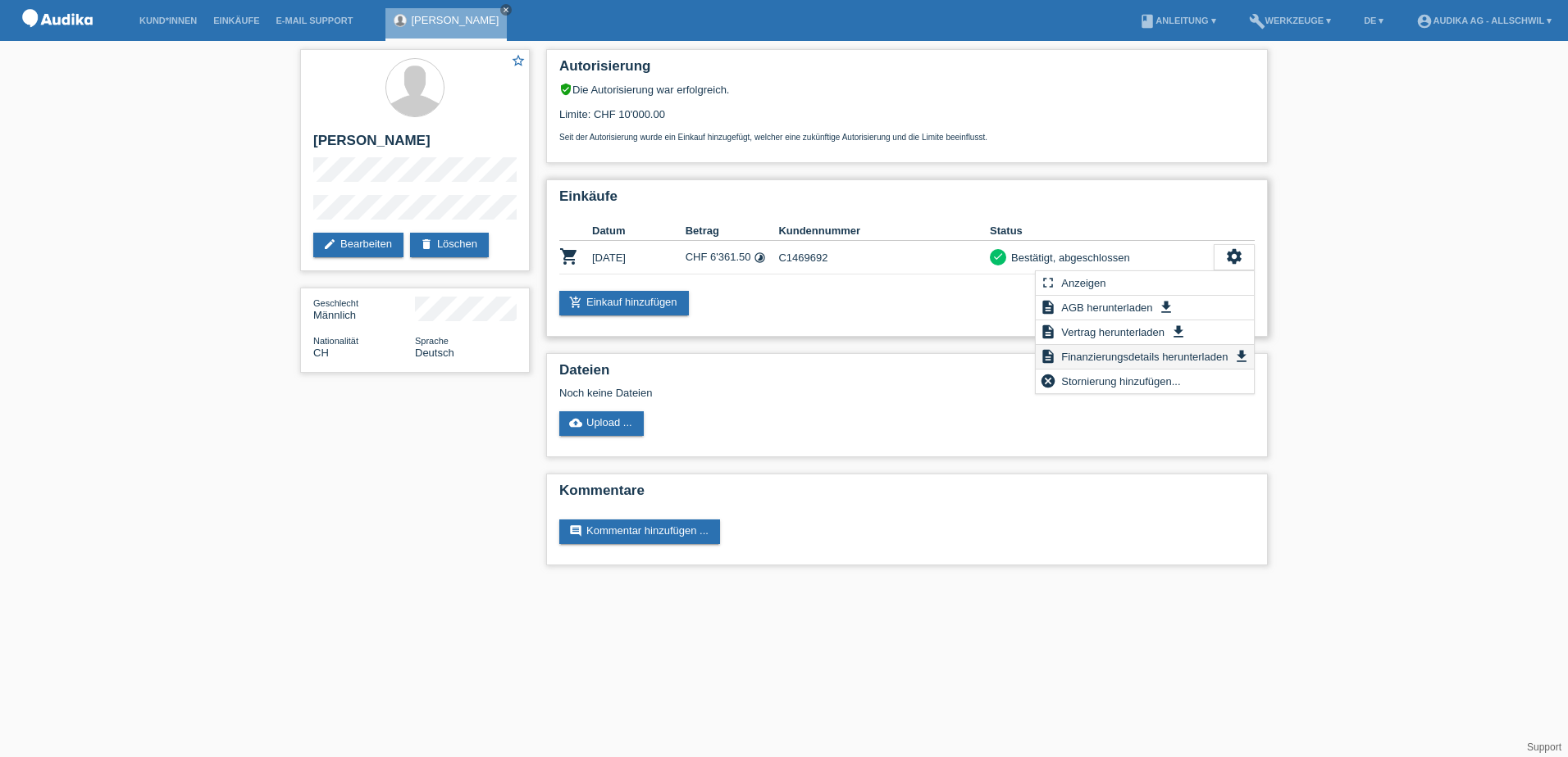
click at [1138, 357] on span "Finanzierungsdetails herunterladen" at bounding box center [1144, 356] width 172 height 20
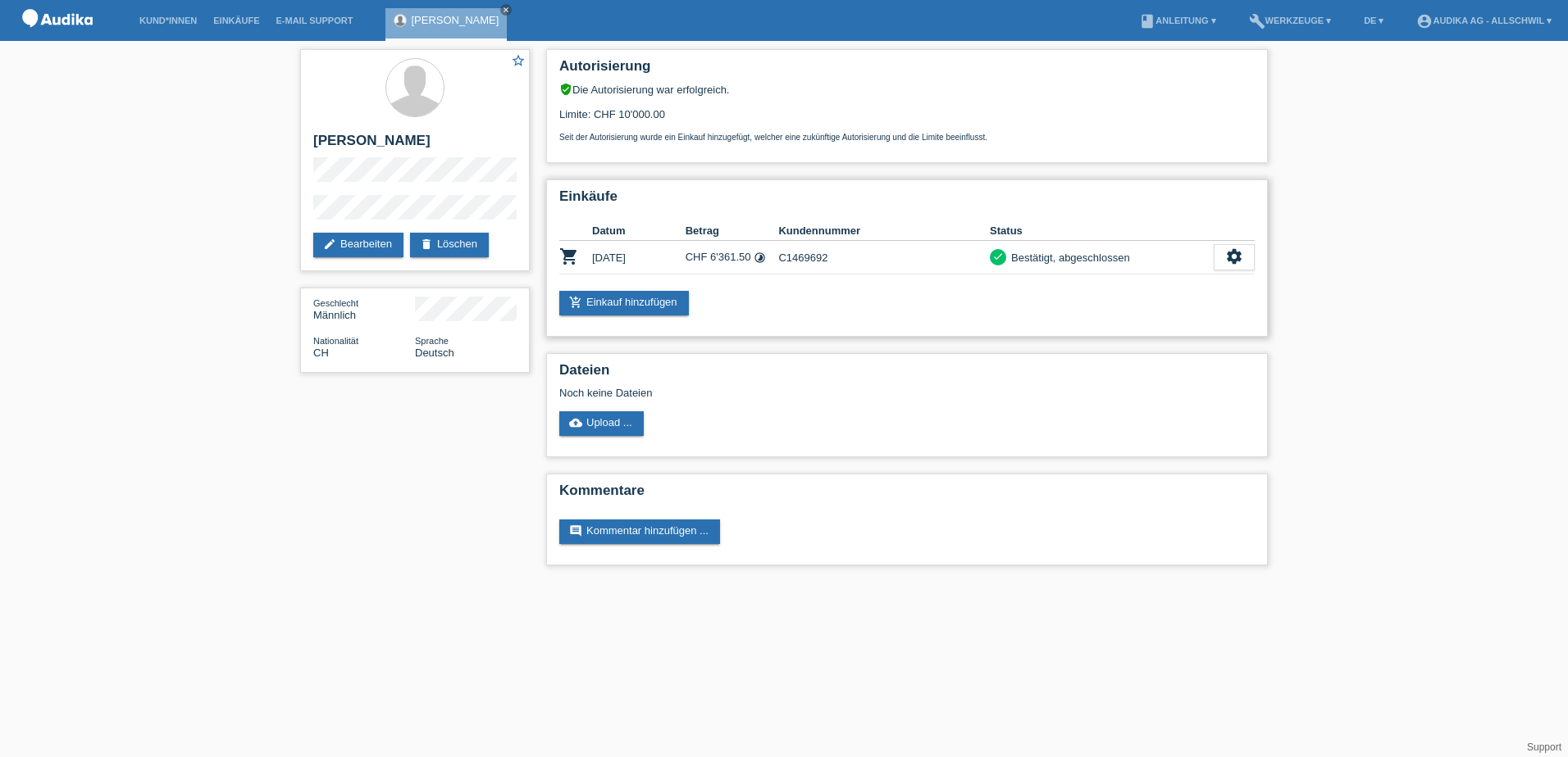
click at [875, 261] on td "C1469692" at bounding box center [884, 258] width 212 height 34
click at [1235, 259] on icon "settings" at bounding box center [1233, 256] width 18 height 18
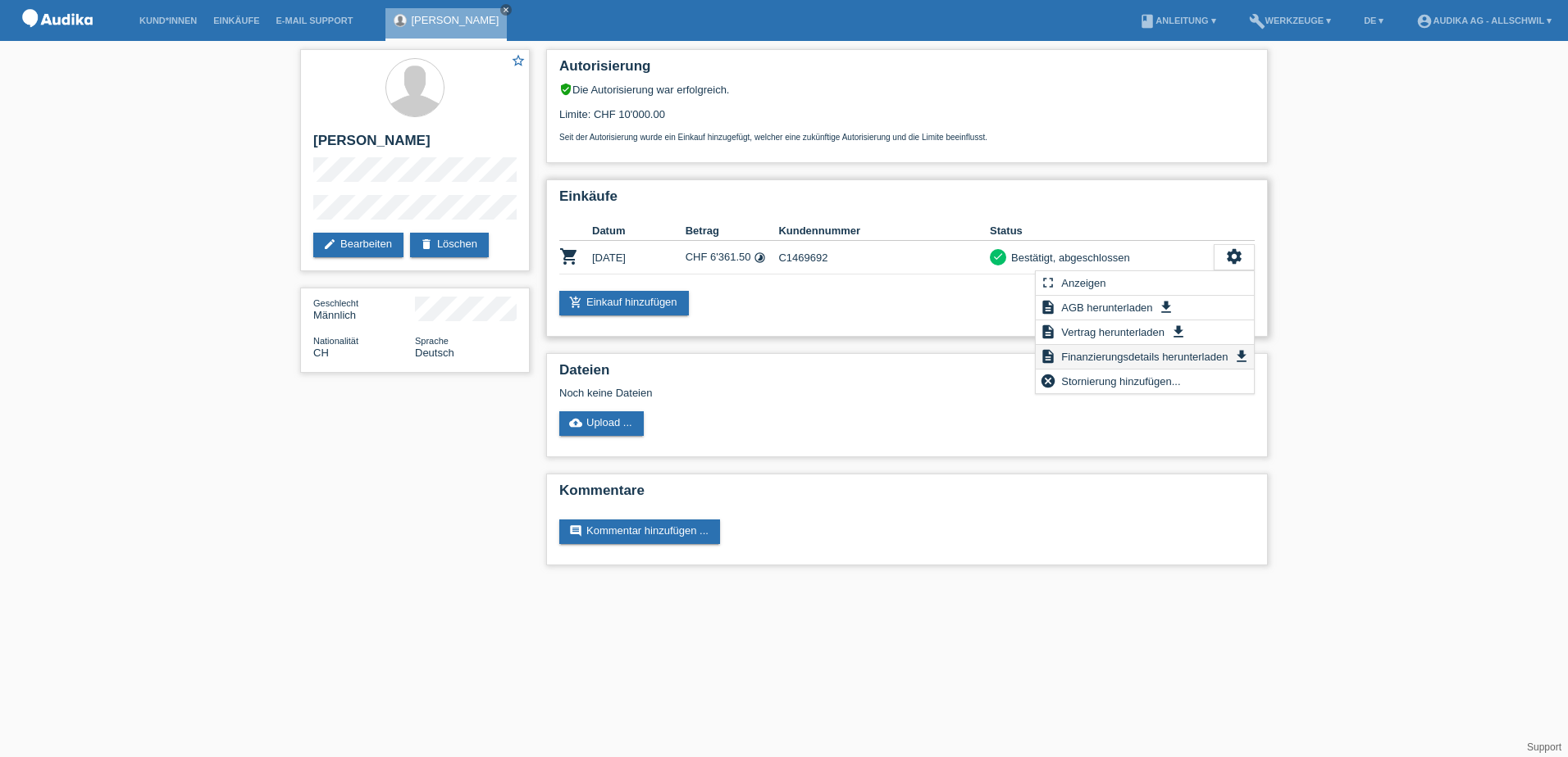
click at [1168, 355] on span "Finanzierungsdetails herunterladen" at bounding box center [1144, 356] width 172 height 20
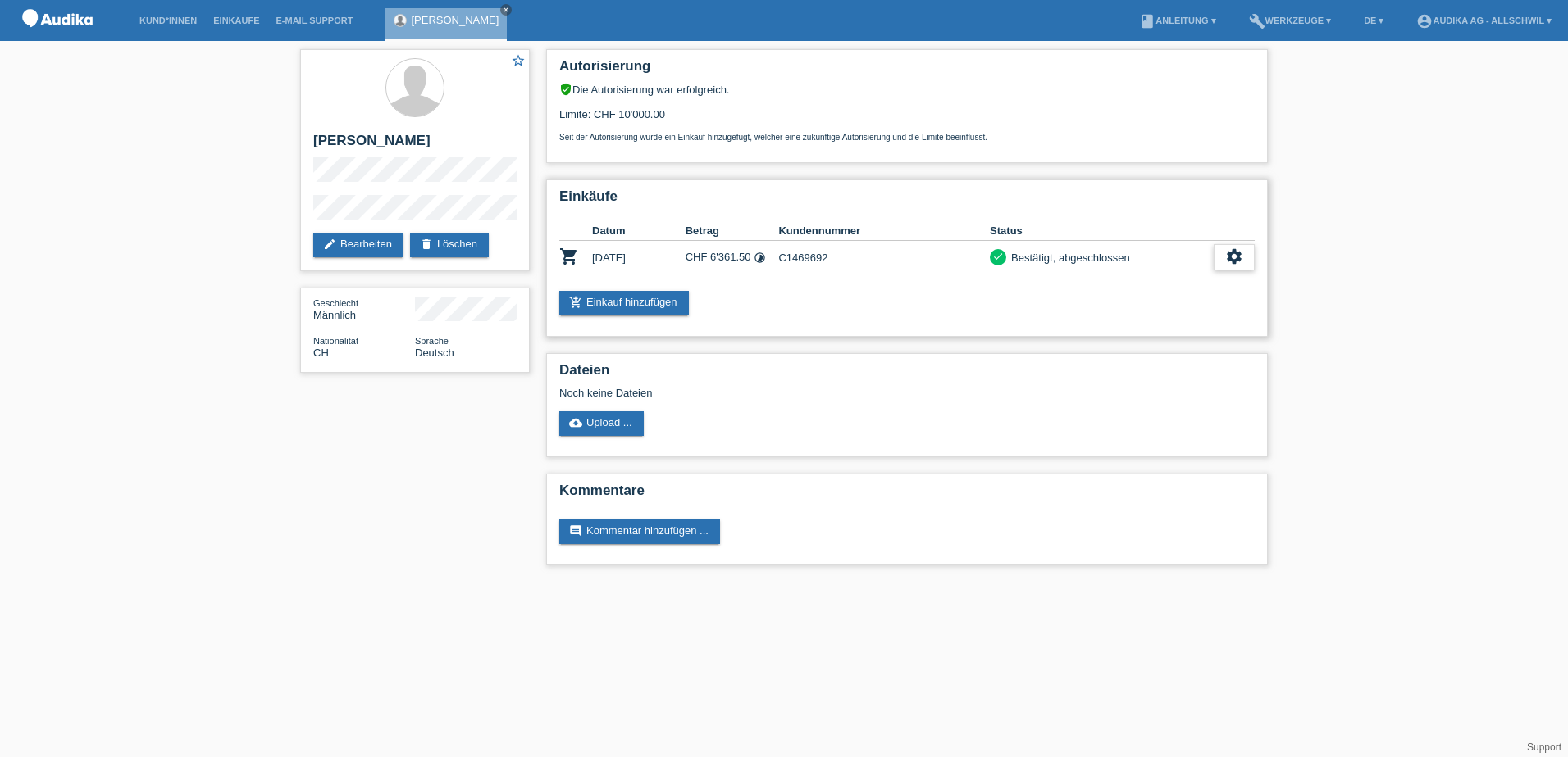
click at [1222, 254] on div "settings" at bounding box center [1234, 258] width 41 height 26
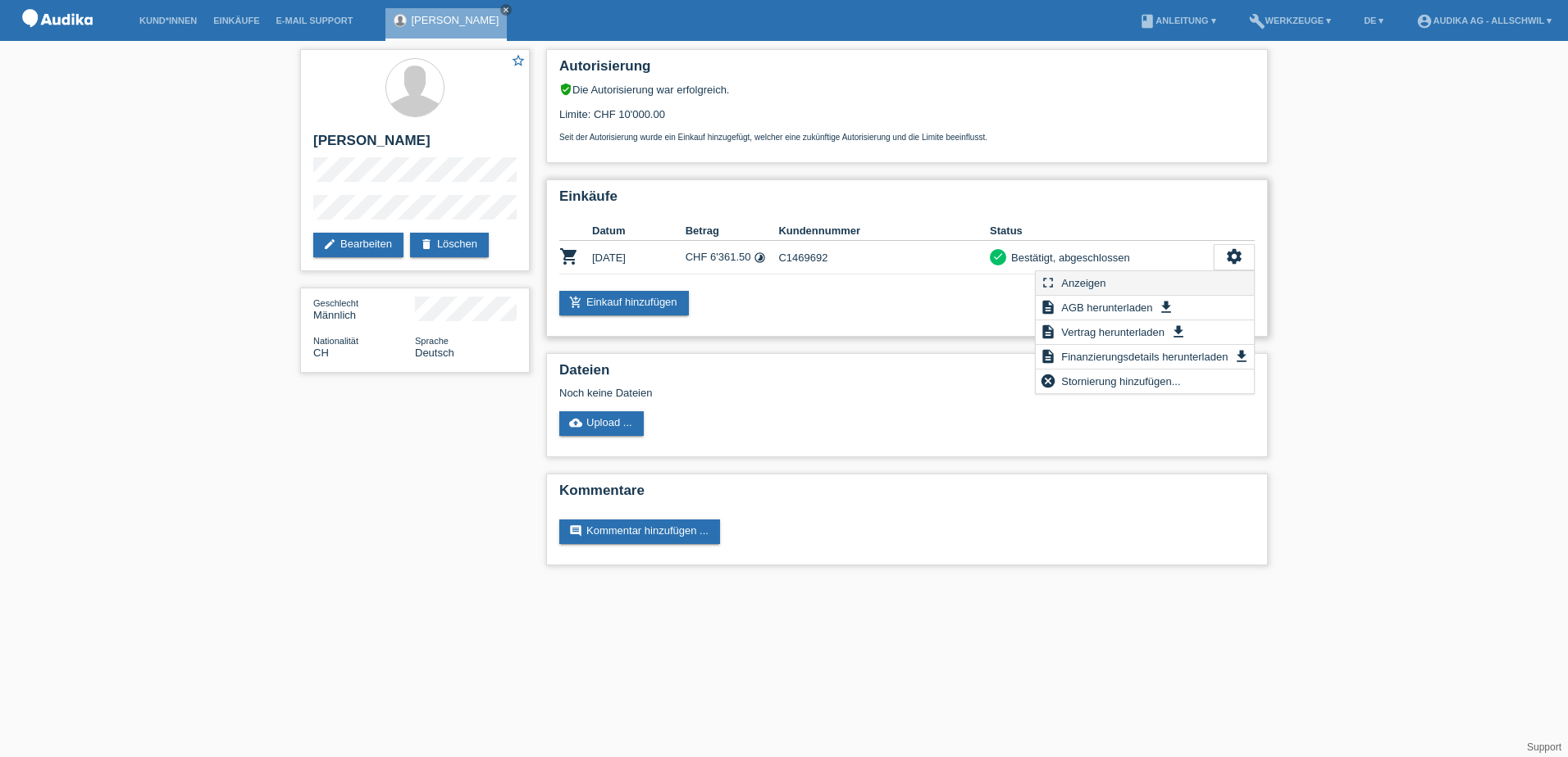
click at [1162, 283] on div "fullscreen Anzeigen" at bounding box center [1144, 284] width 218 height 24
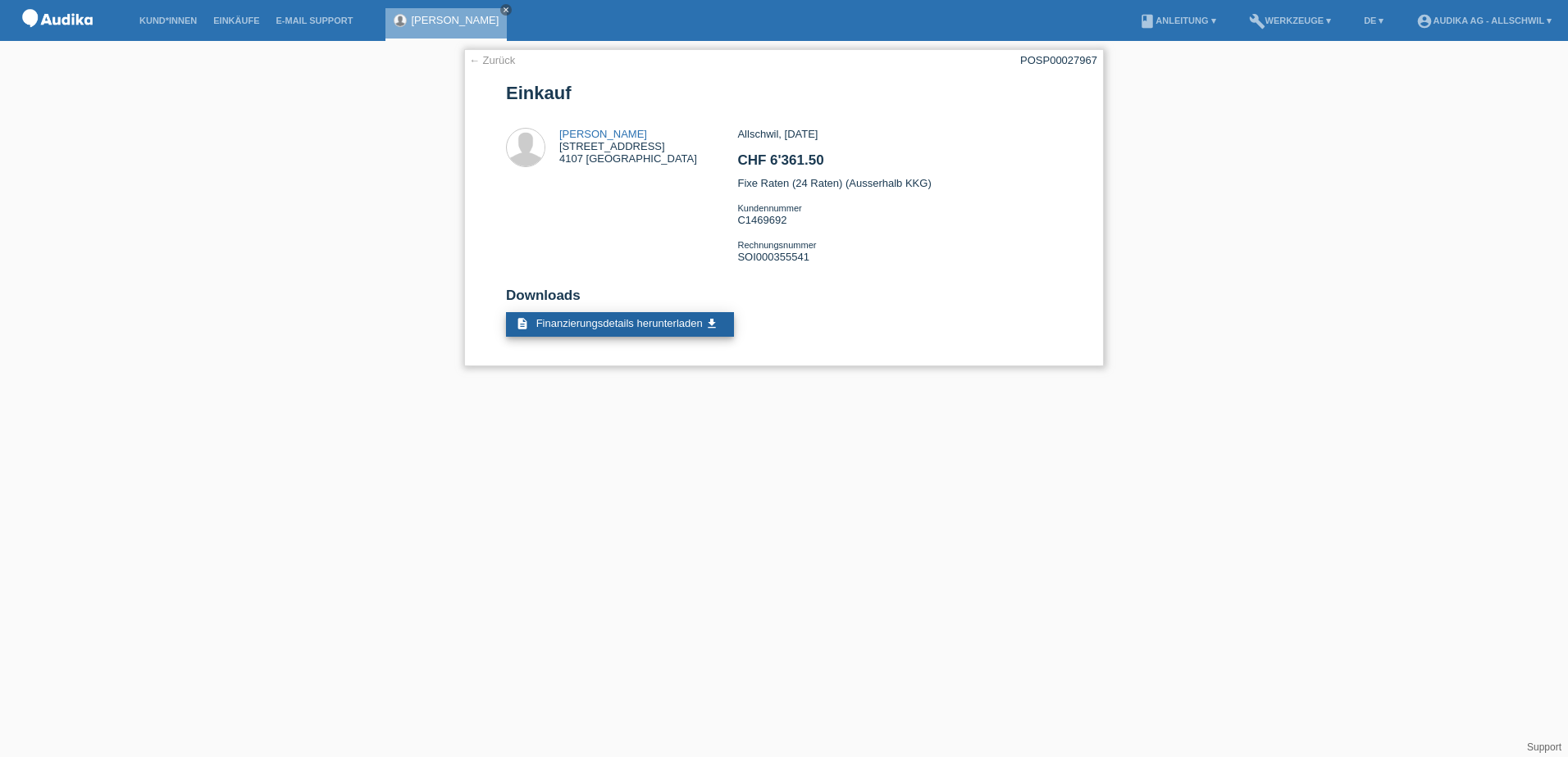
click at [665, 319] on span "Finanzierungsdetails herunterladen" at bounding box center [620, 323] width 167 height 12
click at [501, 62] on link "← Zurück" at bounding box center [491, 60] width 46 height 12
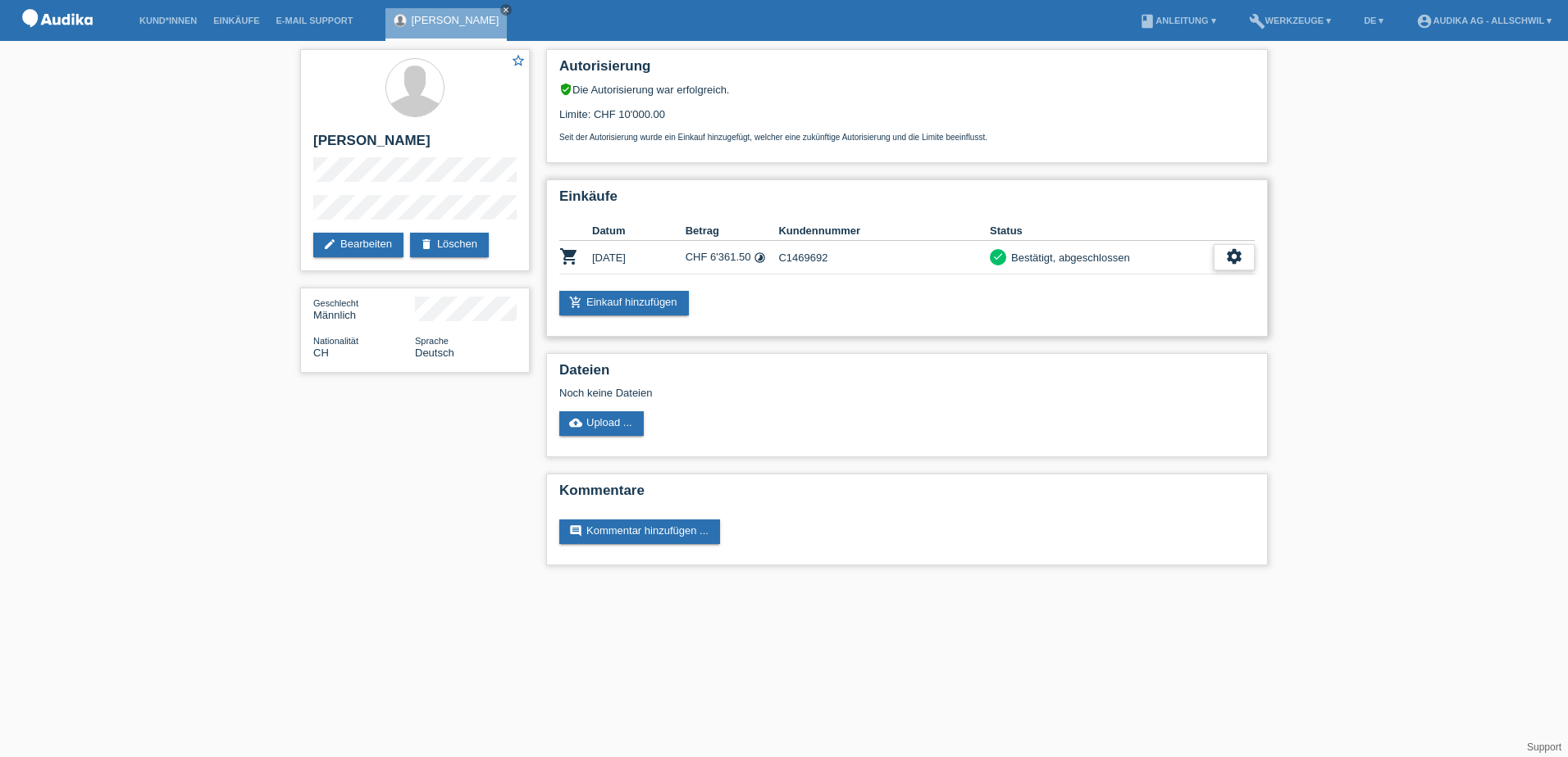
click at [1228, 259] on icon "settings" at bounding box center [1233, 256] width 18 height 18
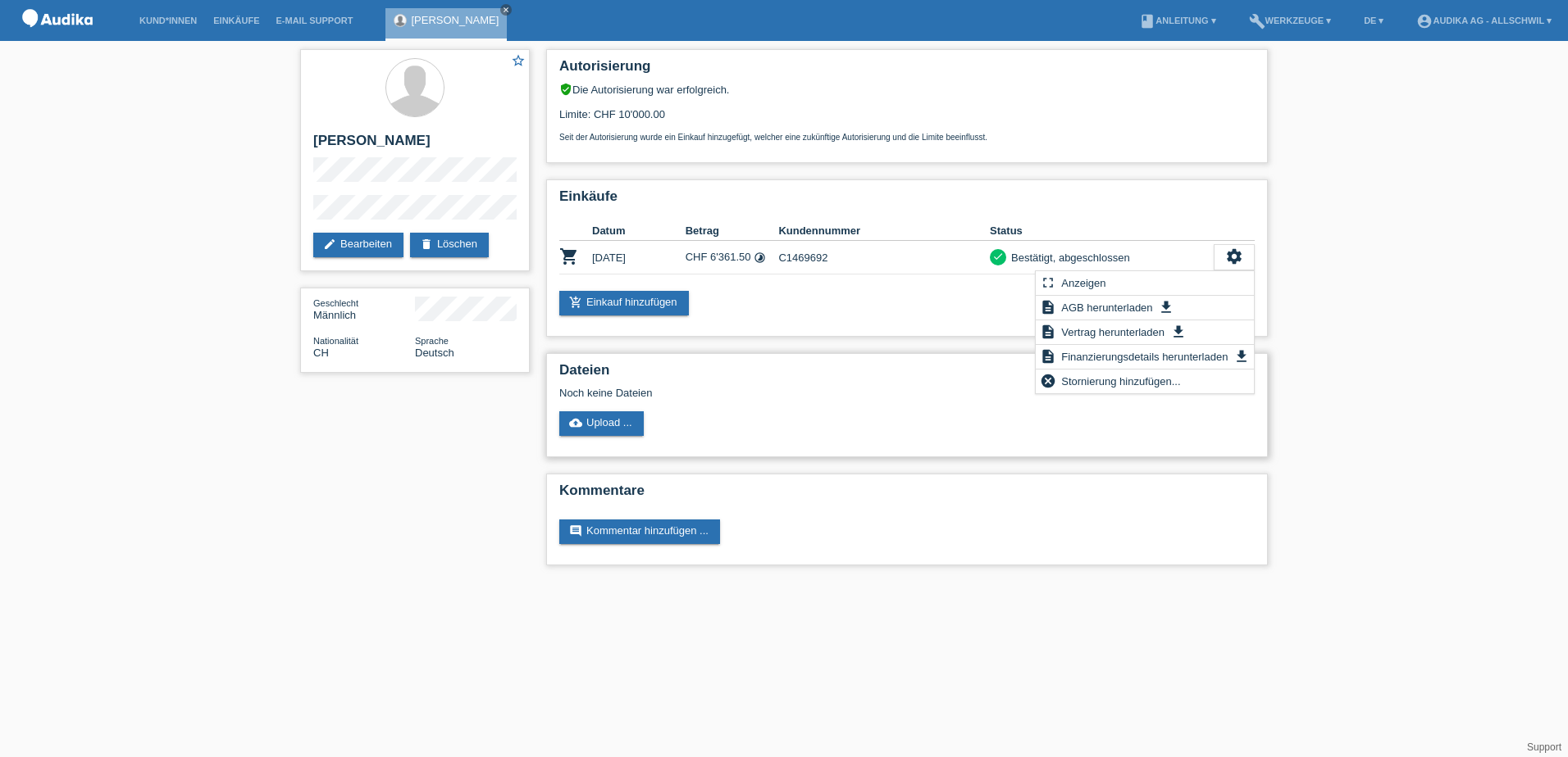
click at [993, 387] on div "Noch keine Dateien" at bounding box center [810, 393] width 501 height 12
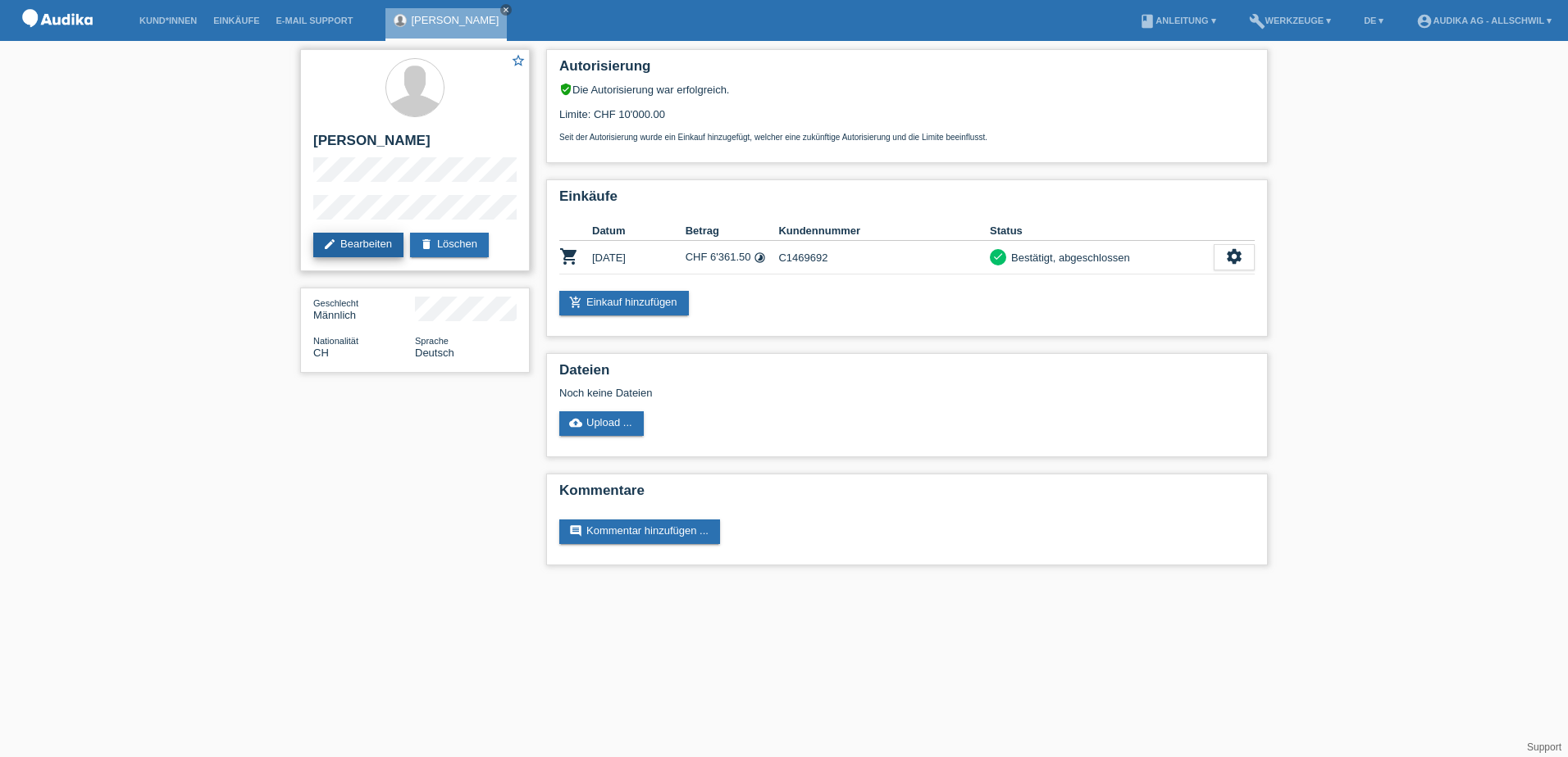
click at [364, 250] on link "edit Bearbeiten" at bounding box center [358, 245] width 90 height 24
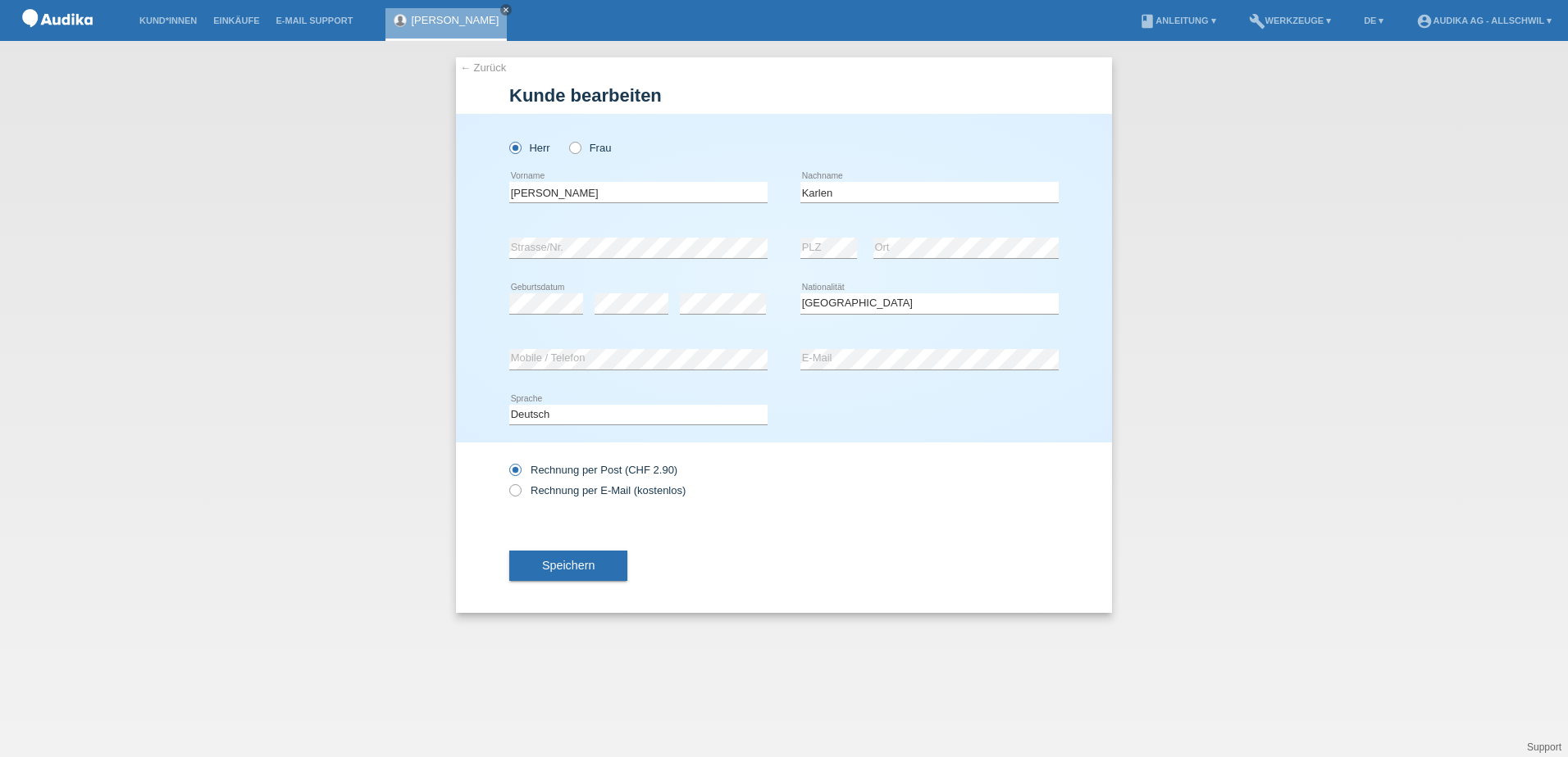
select select "CH"
click at [564, 567] on span "Speichern" at bounding box center [568, 566] width 52 height 13
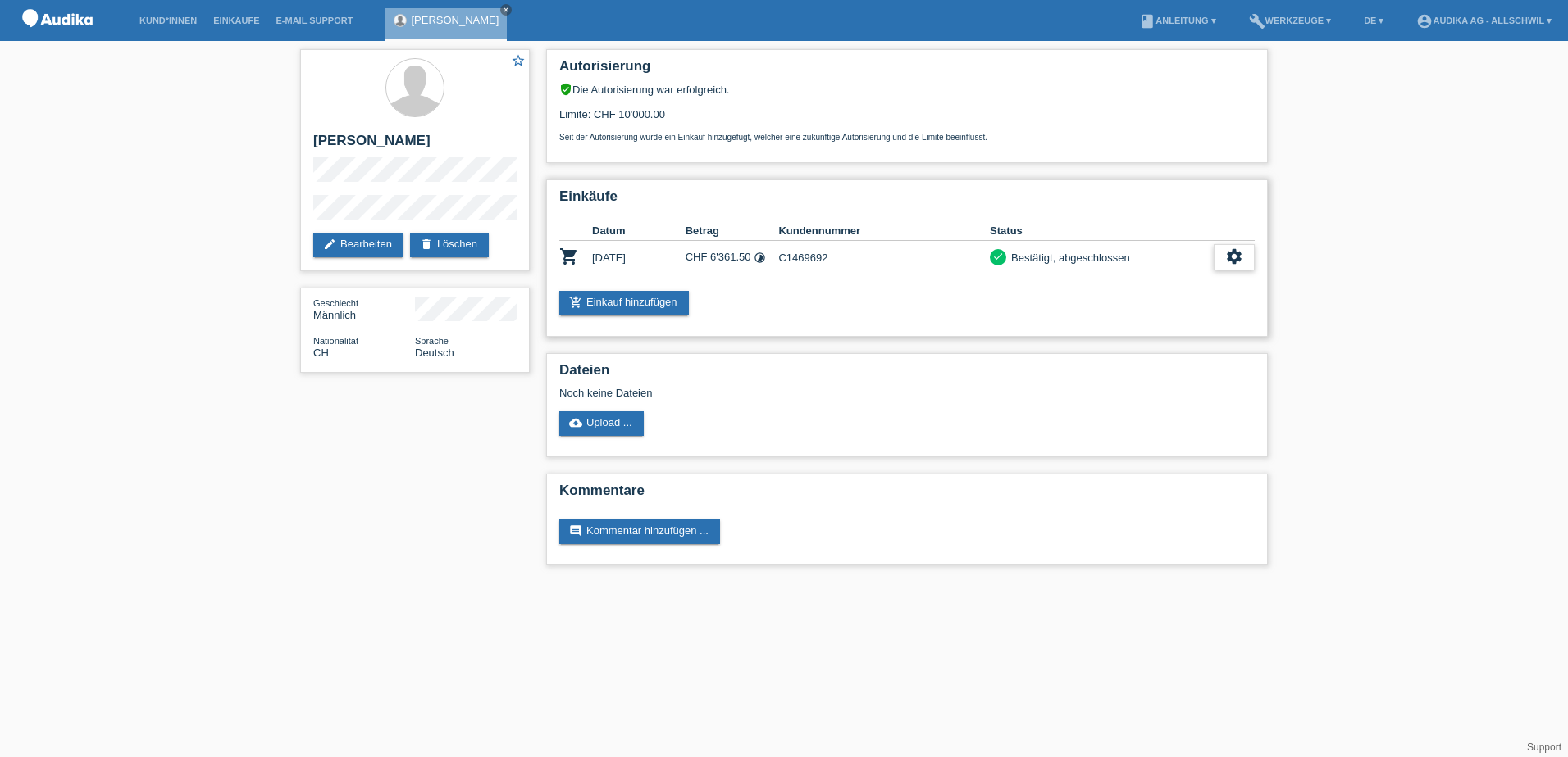
click at [1232, 254] on icon "settings" at bounding box center [1233, 256] width 18 height 18
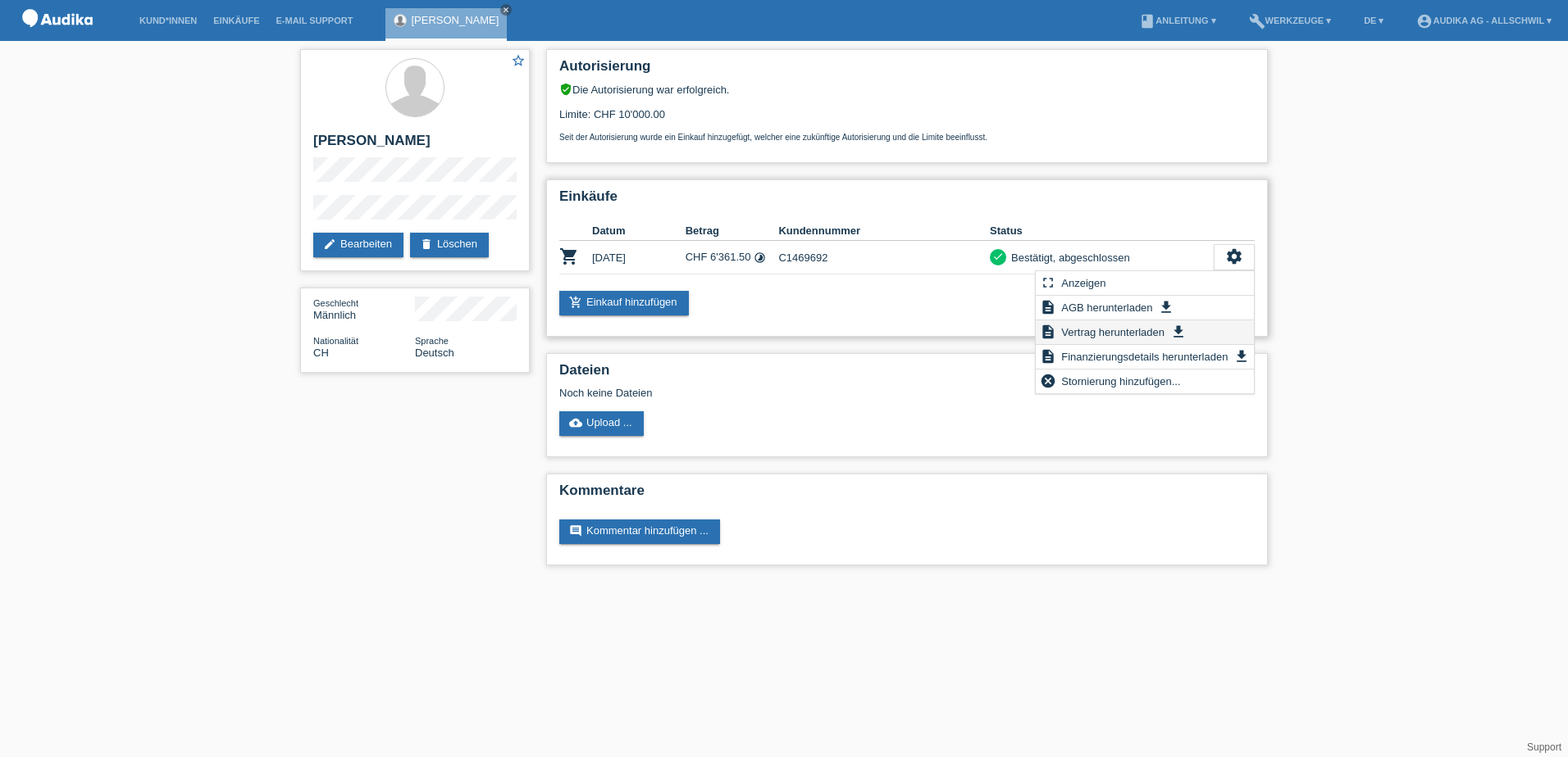
click at [1172, 335] on icon "get_app" at bounding box center [1178, 332] width 16 height 16
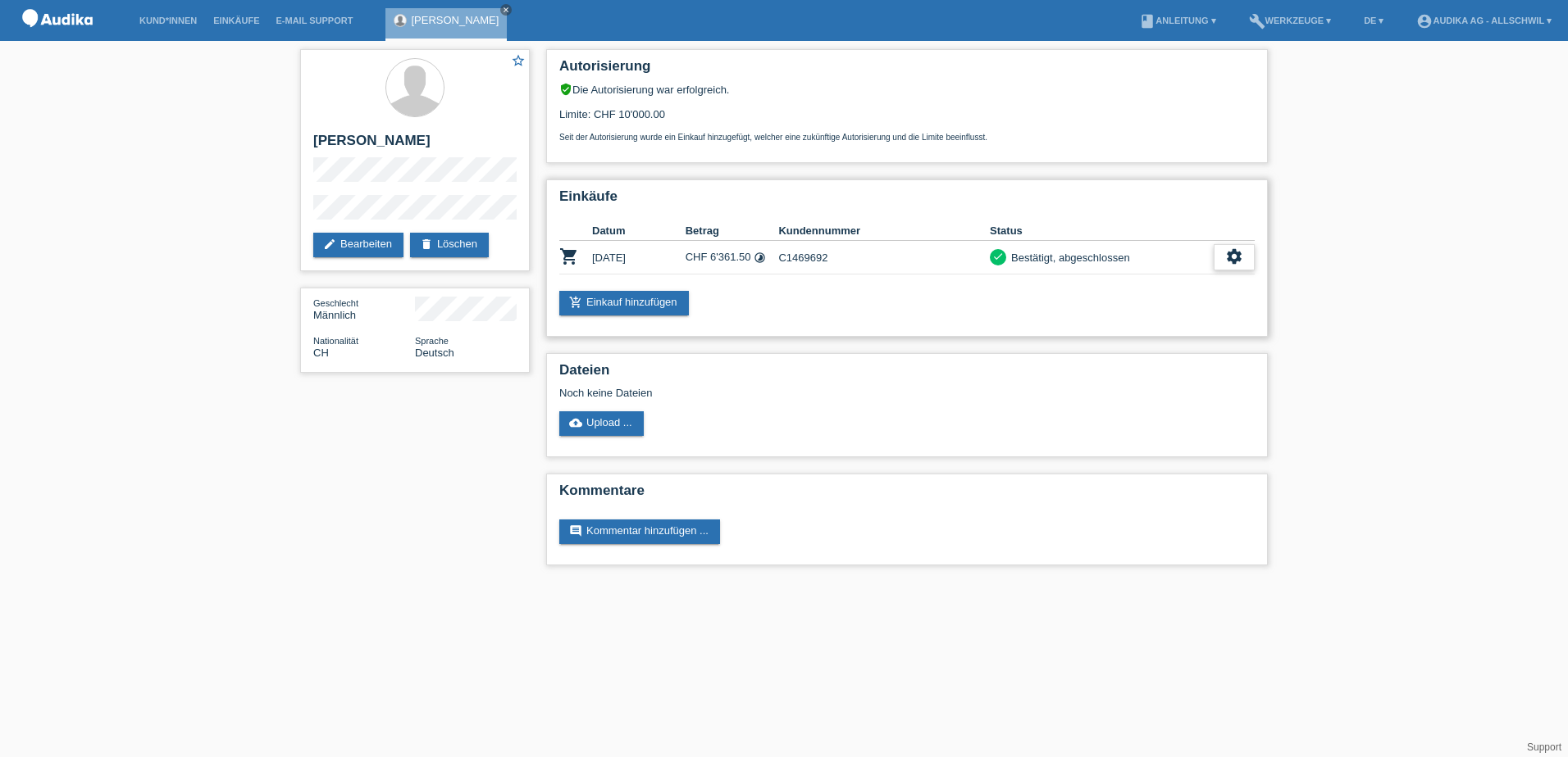
click at [1238, 250] on icon "settings" at bounding box center [1233, 256] width 18 height 18
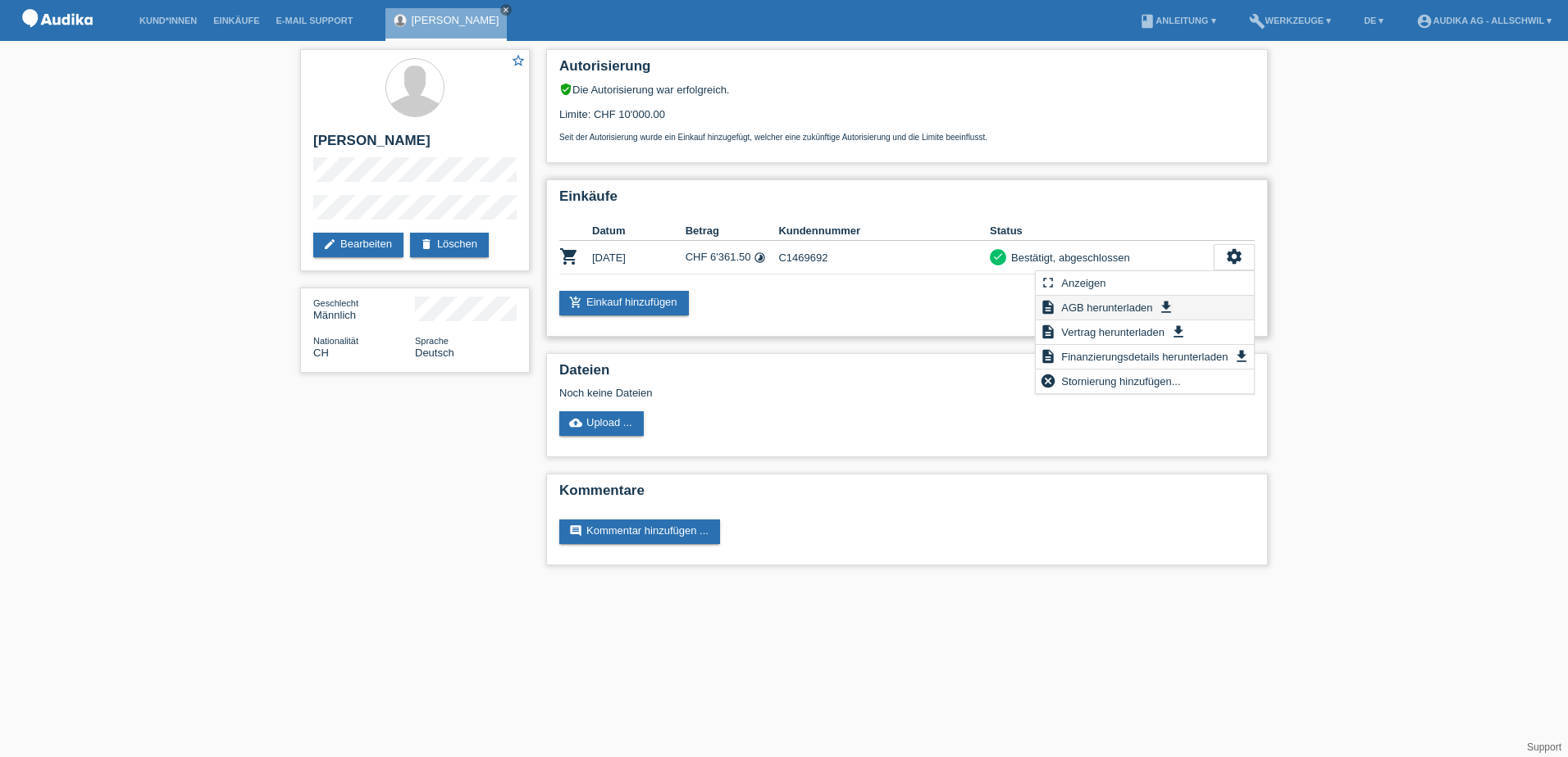
click at [1125, 304] on span "AGB herunterladen" at bounding box center [1107, 307] width 96 height 20
